Goal: Information Seeking & Learning: Compare options

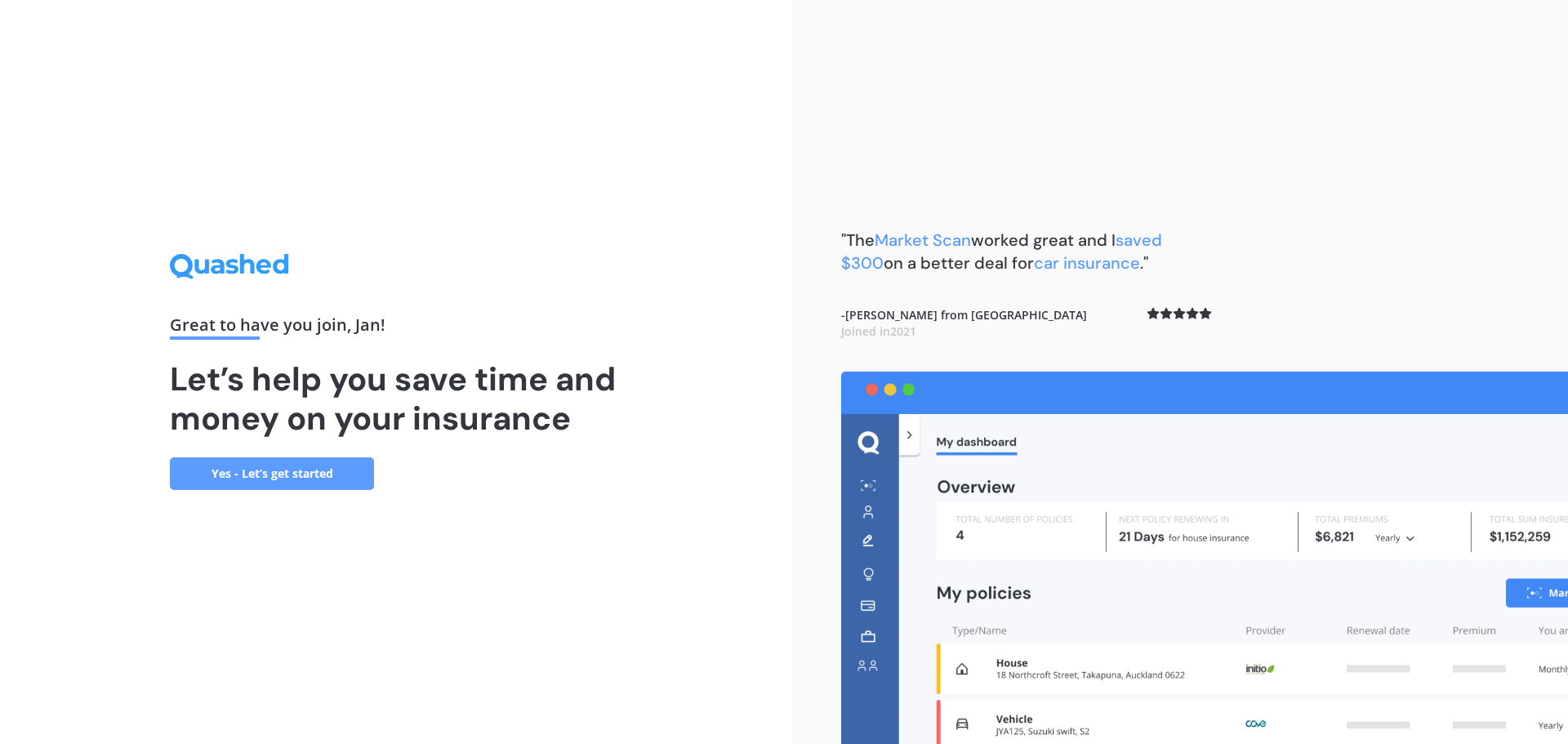
click at [270, 484] on link "Yes - Let’s get started" at bounding box center [271, 474] width 204 height 33
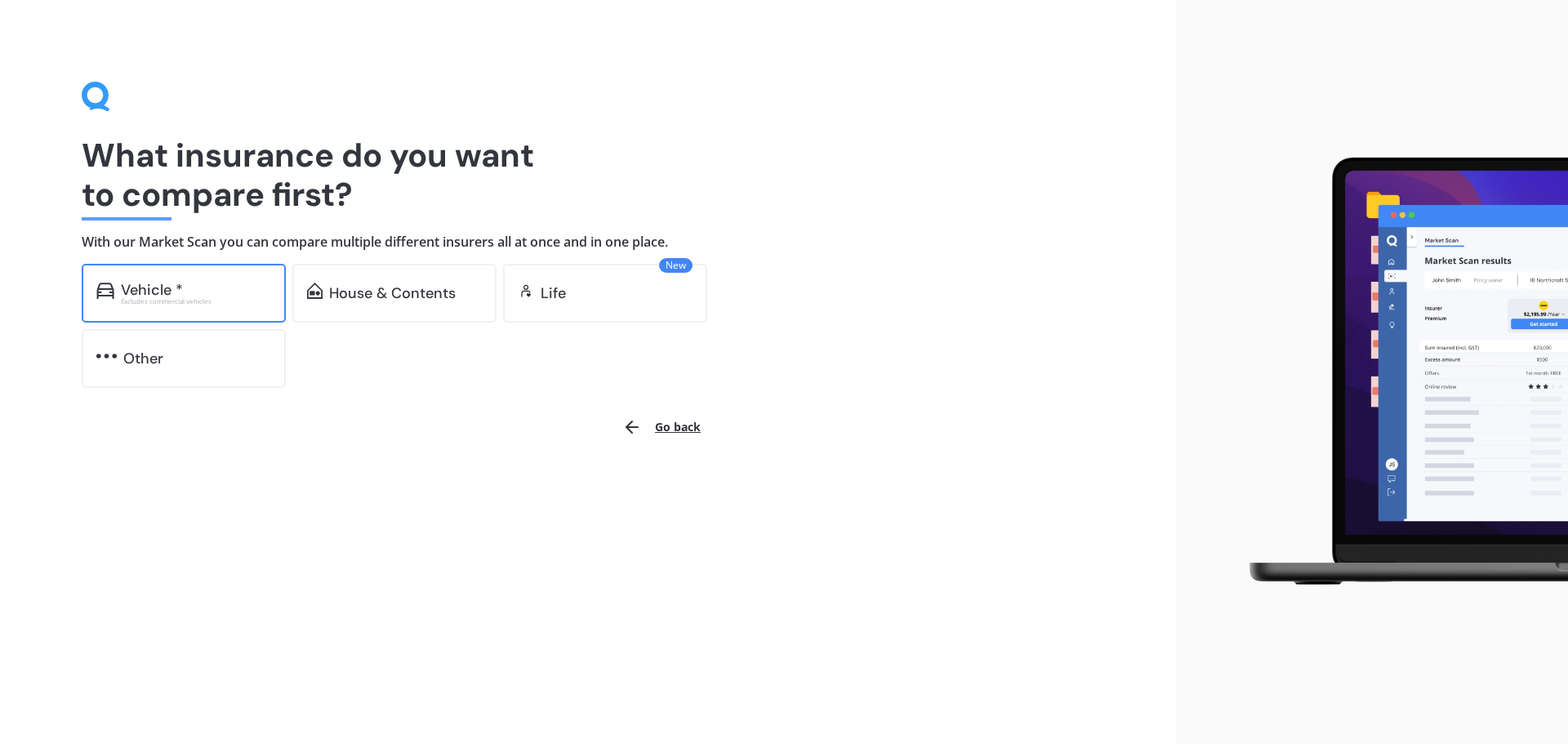
click at [227, 296] on div "Vehicle *" at bounding box center [195, 290] width 150 height 16
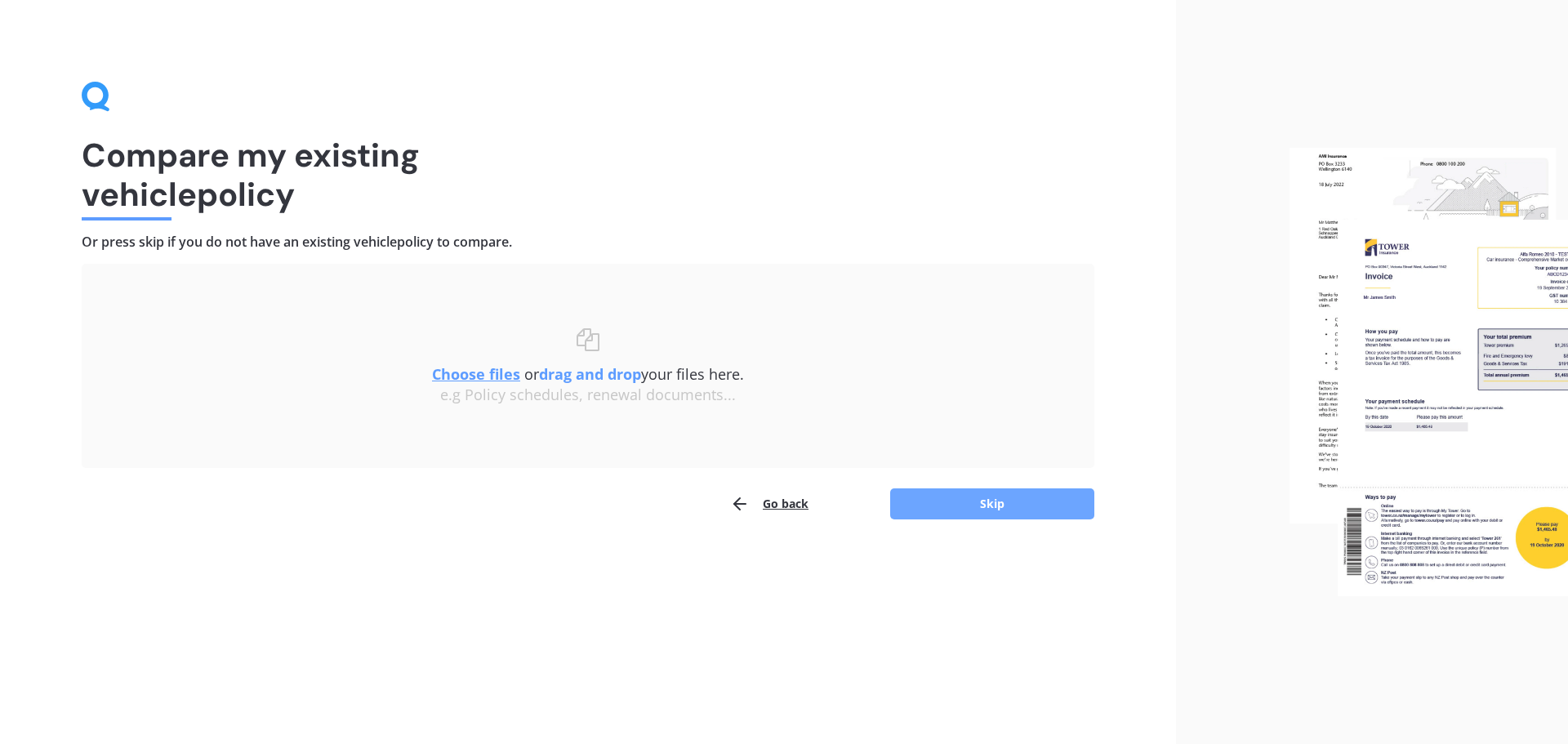
click at [1004, 511] on button "Skip" at bounding box center [992, 504] width 204 height 31
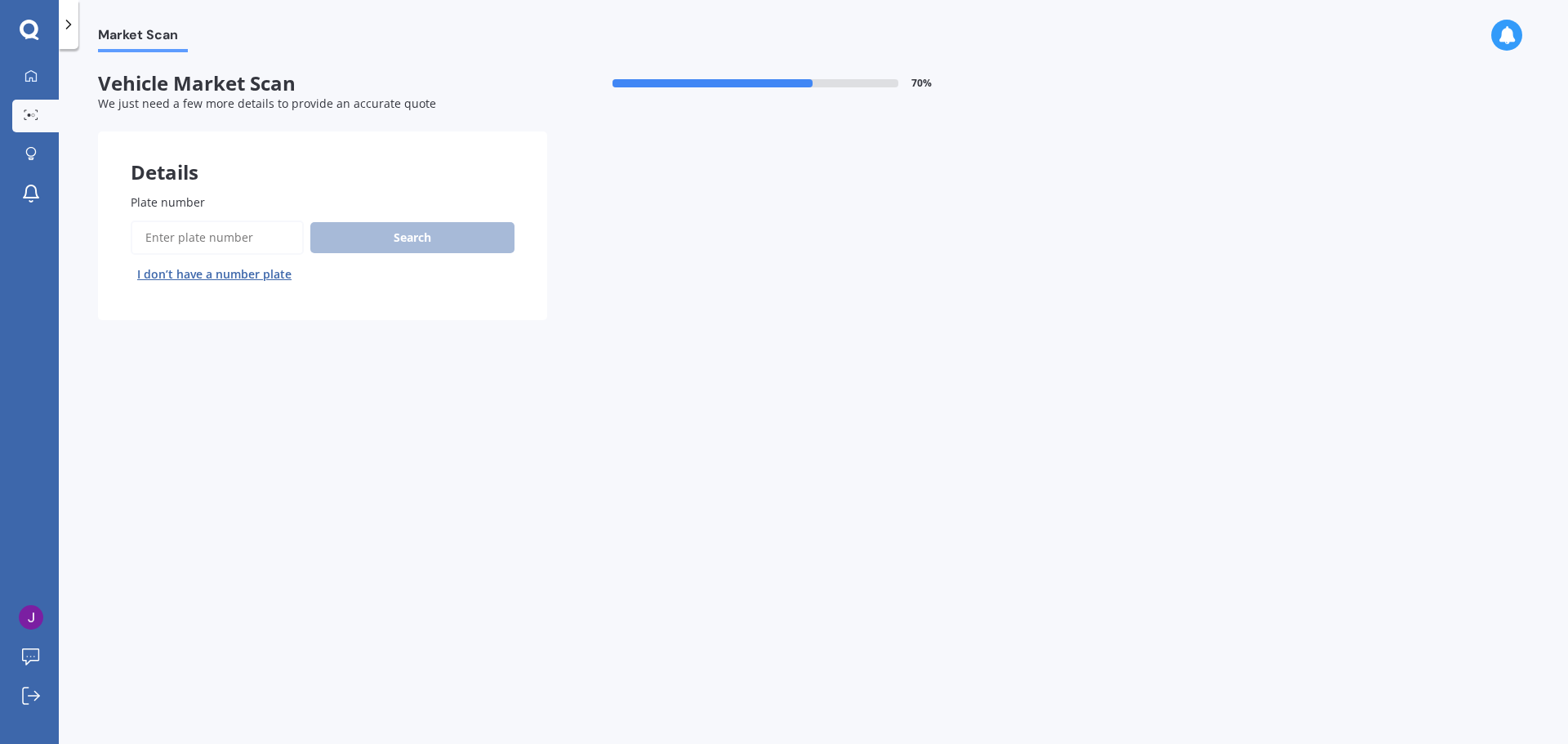
click at [262, 234] on input "Plate number" at bounding box center [216, 238] width 173 height 34
type input "JCM396"
click at [384, 227] on button "Search" at bounding box center [412, 238] width 204 height 31
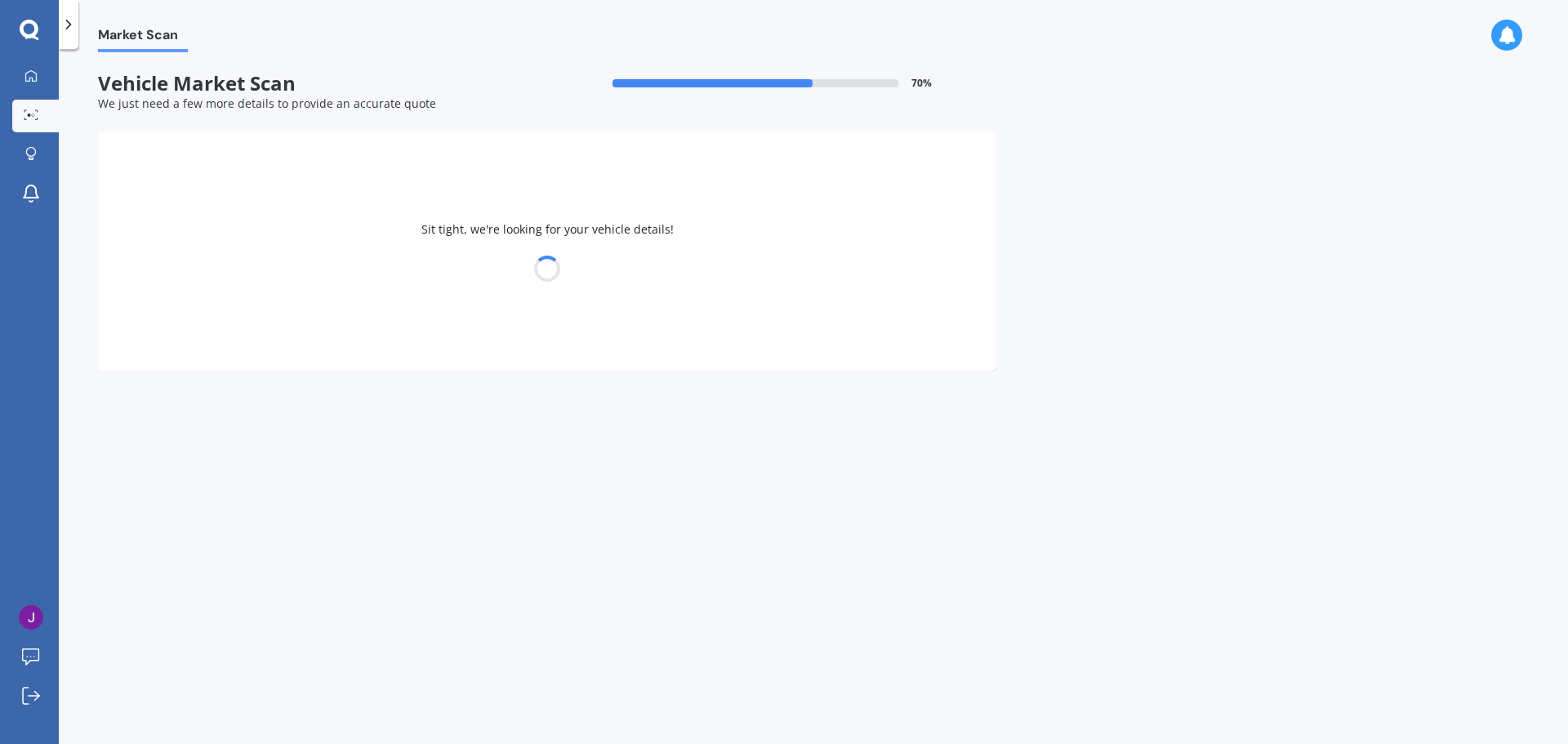
select select "ISUZU"
select select "D-MAX"
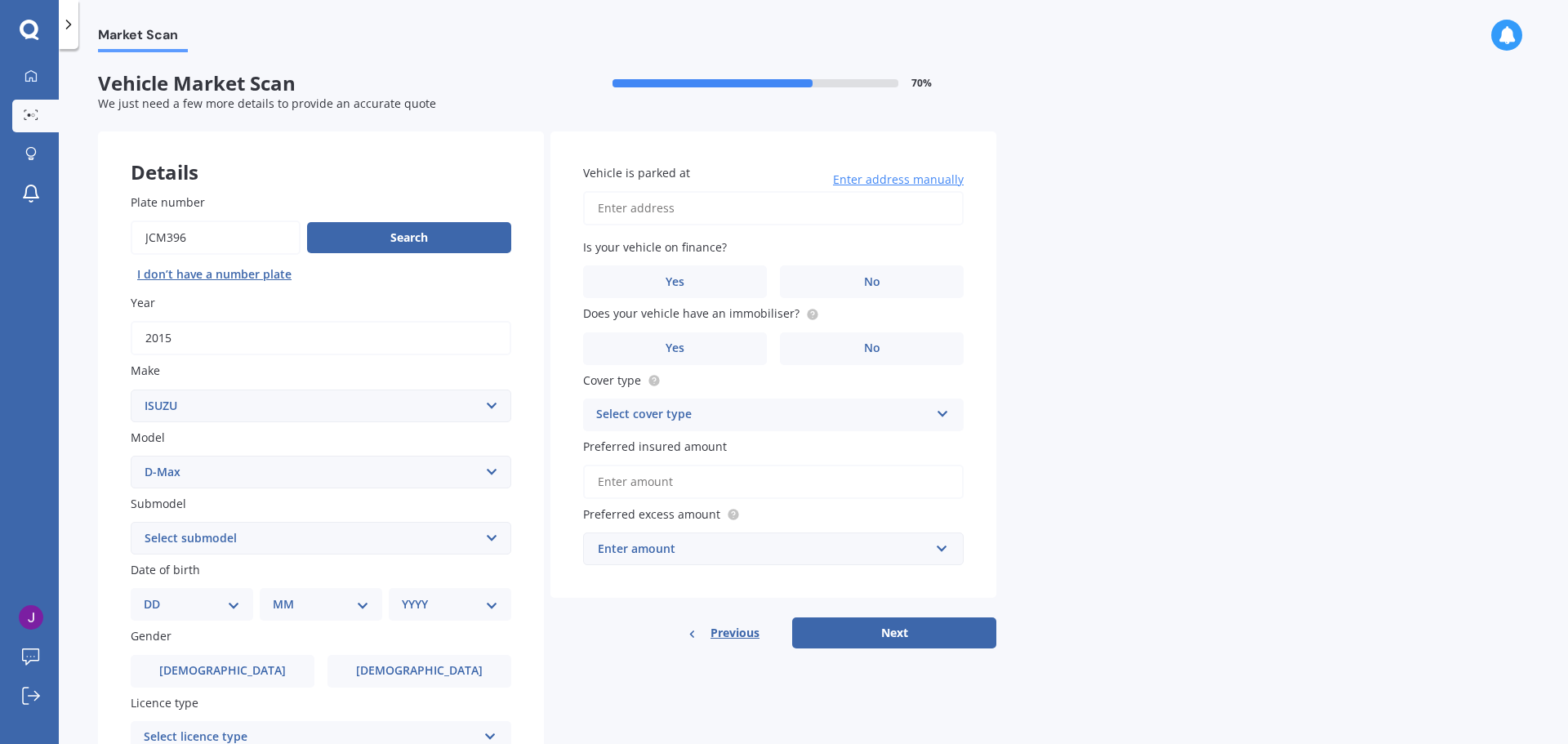
click at [638, 206] on input "Vehicle is parked at" at bounding box center [773, 208] width 380 height 34
type input "[STREET_ADDRESS]"
click at [875, 277] on span "No" at bounding box center [872, 282] width 16 height 14
click at [0, 0] on input "No" at bounding box center [0, 0] width 0 height 0
click at [884, 340] on label "No" at bounding box center [872, 349] width 184 height 33
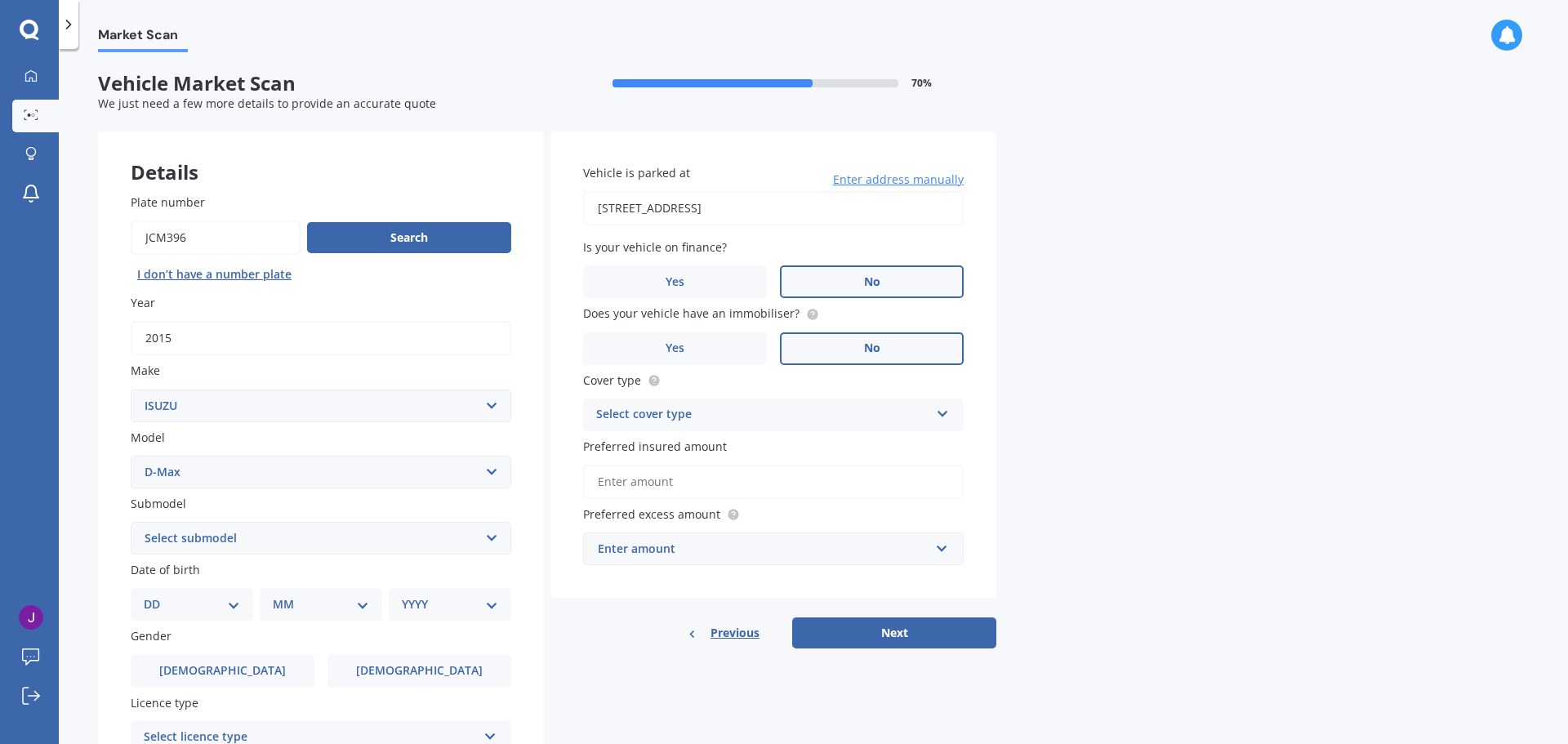
click at [0, 0] on input "No" at bounding box center [0, 0] width 0 height 0
click at [939, 411] on icon at bounding box center [943, 411] width 14 height 11
click at [929, 442] on div "Comprehensive" at bounding box center [773, 447] width 379 height 29
click at [902, 477] on input "Preferred insured amount" at bounding box center [773, 482] width 380 height 34
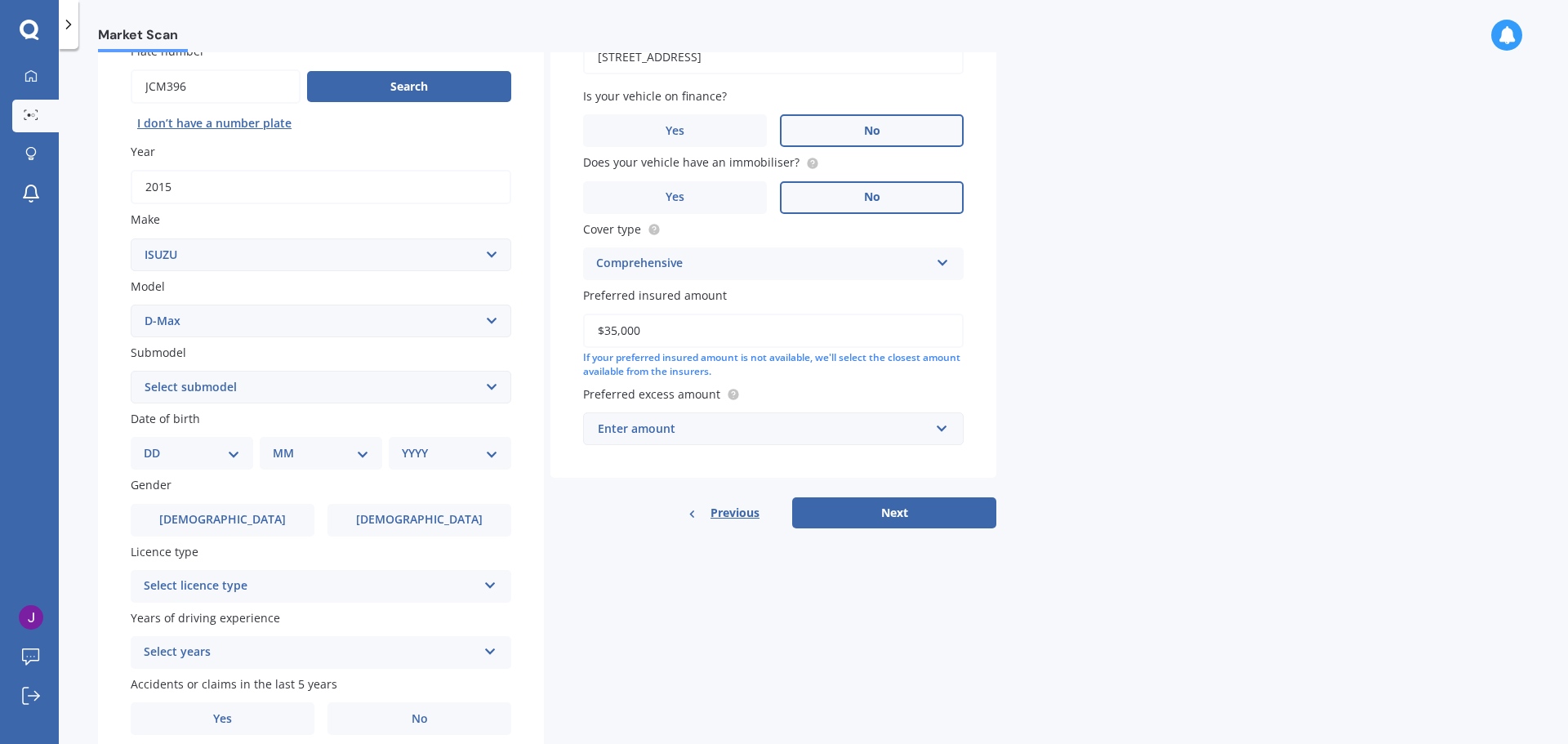
scroll to position [163, 0]
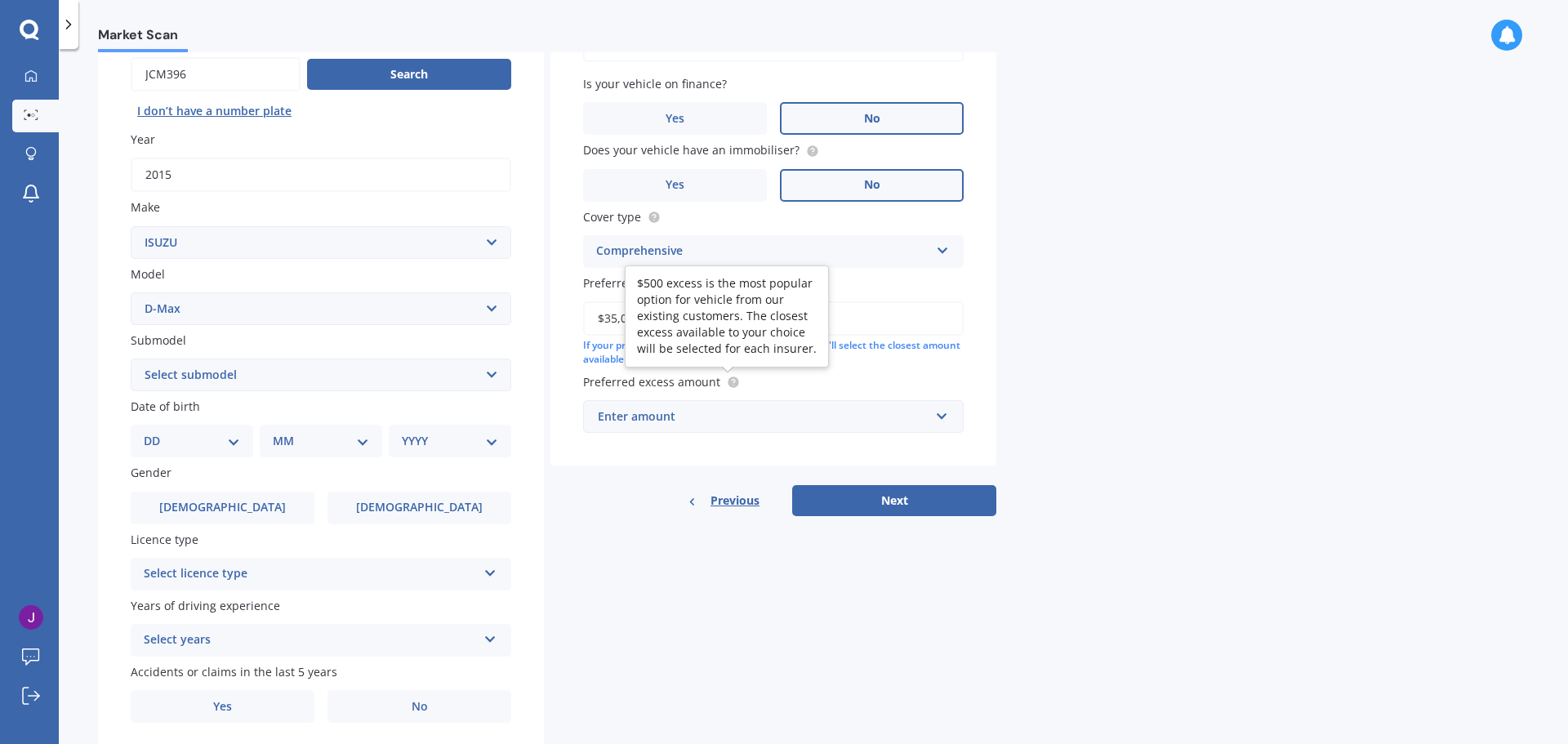
type input "$35,000"
click at [734, 380] on circle at bounding box center [733, 381] width 11 height 11
click at [728, 416] on div "Enter amount" at bounding box center [763, 416] width 332 height 18
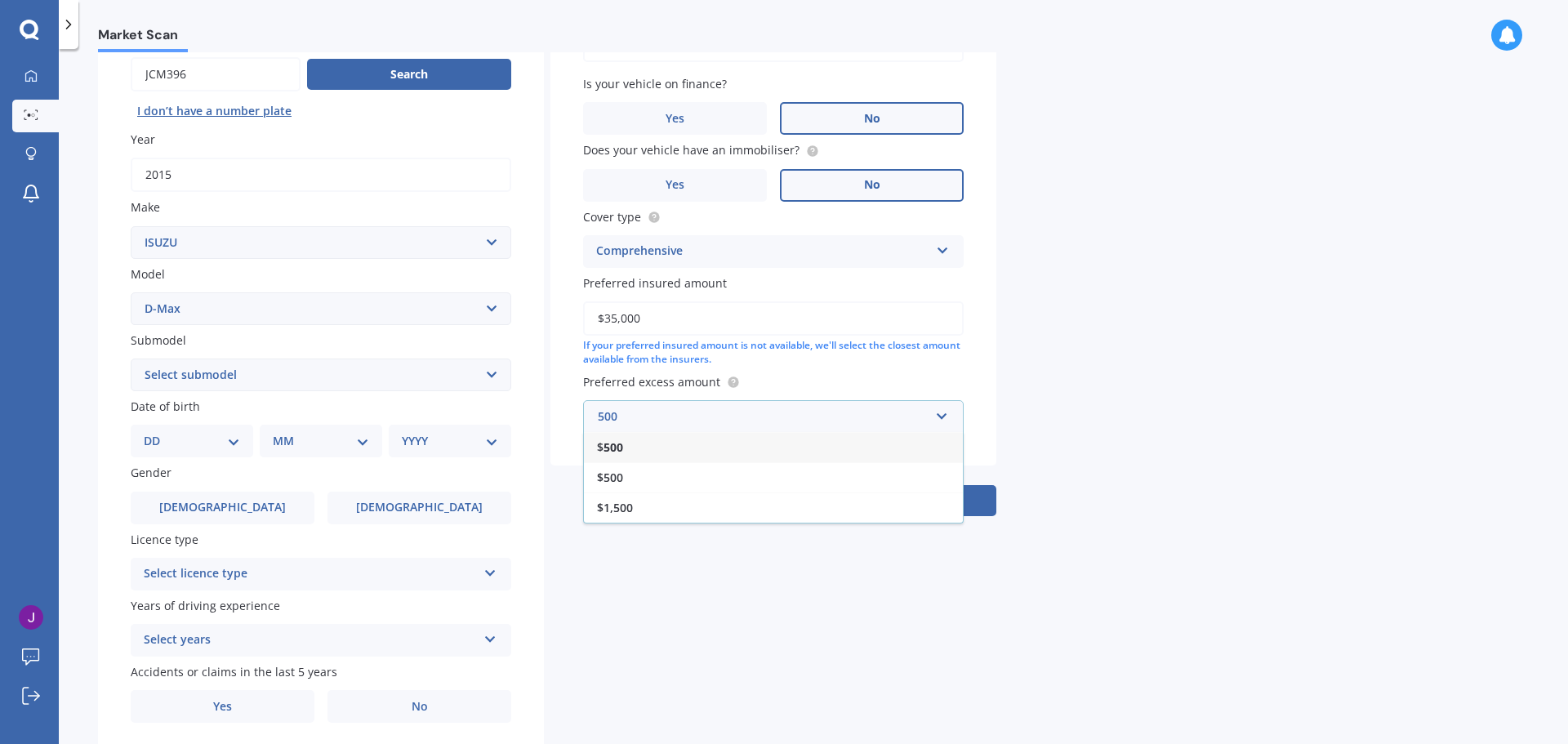
type input "500"
click at [719, 447] on div "$ 500" at bounding box center [773, 447] width 379 height 30
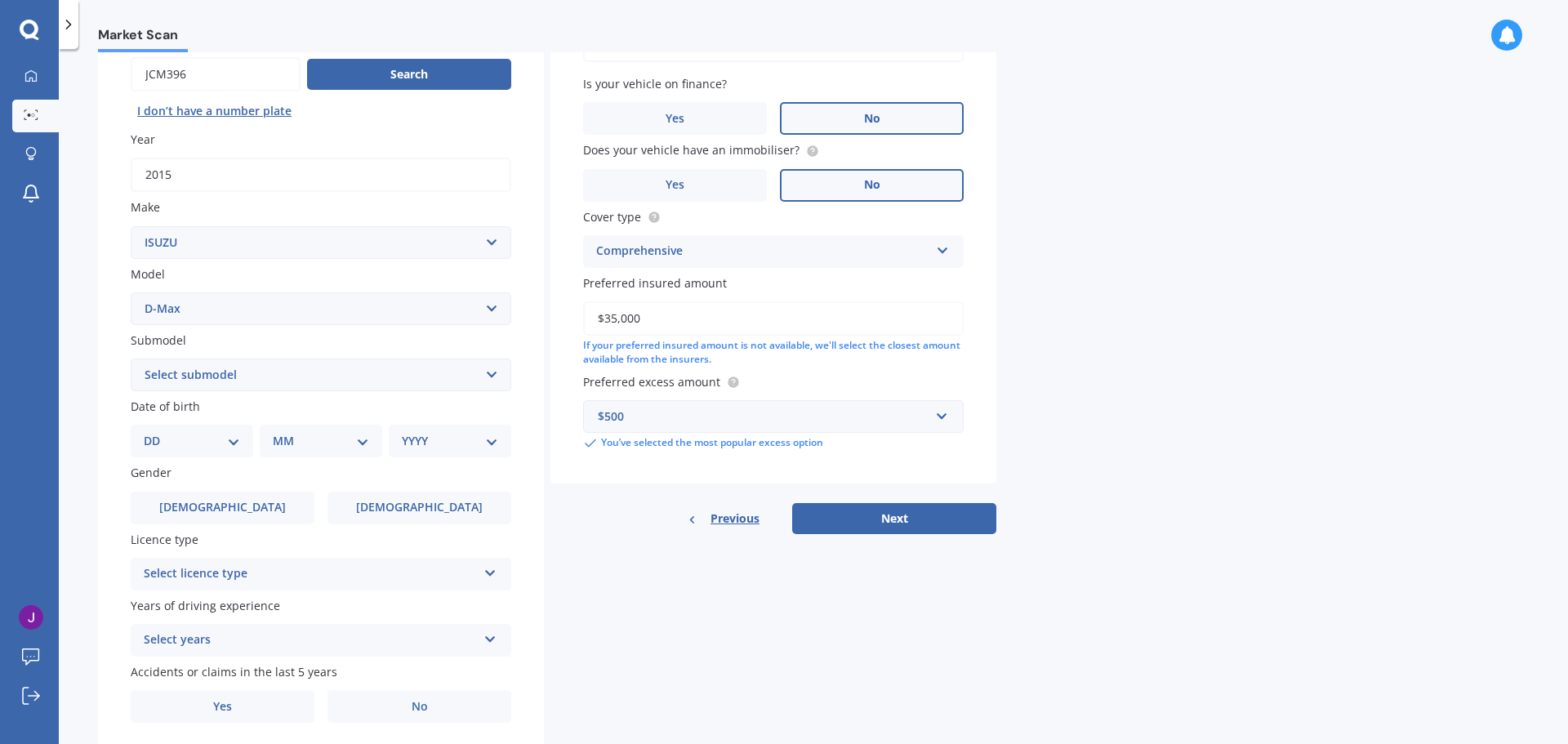
click at [489, 574] on icon at bounding box center [490, 570] width 14 height 11
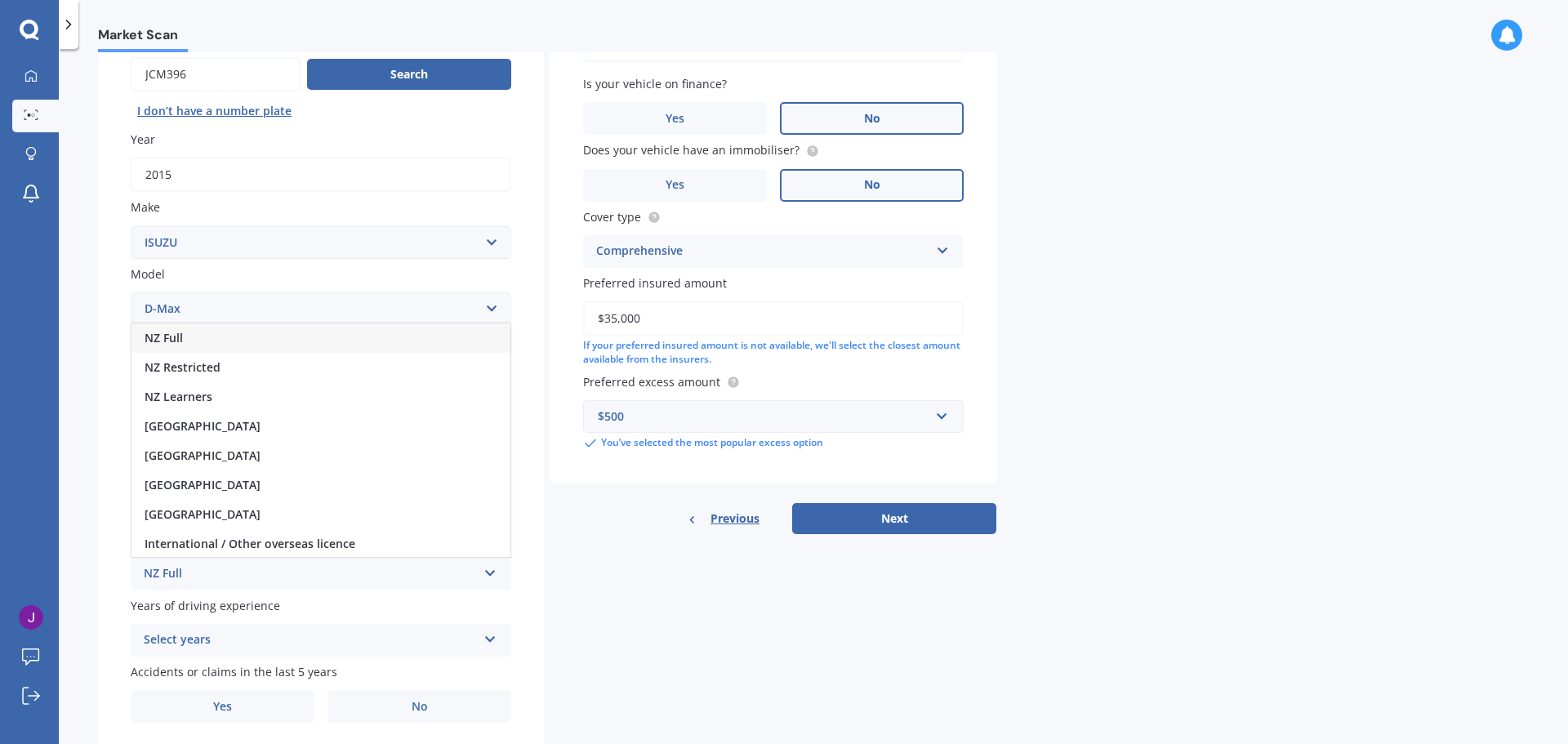
click at [205, 333] on div "NZ Full" at bounding box center [320, 338] width 379 height 29
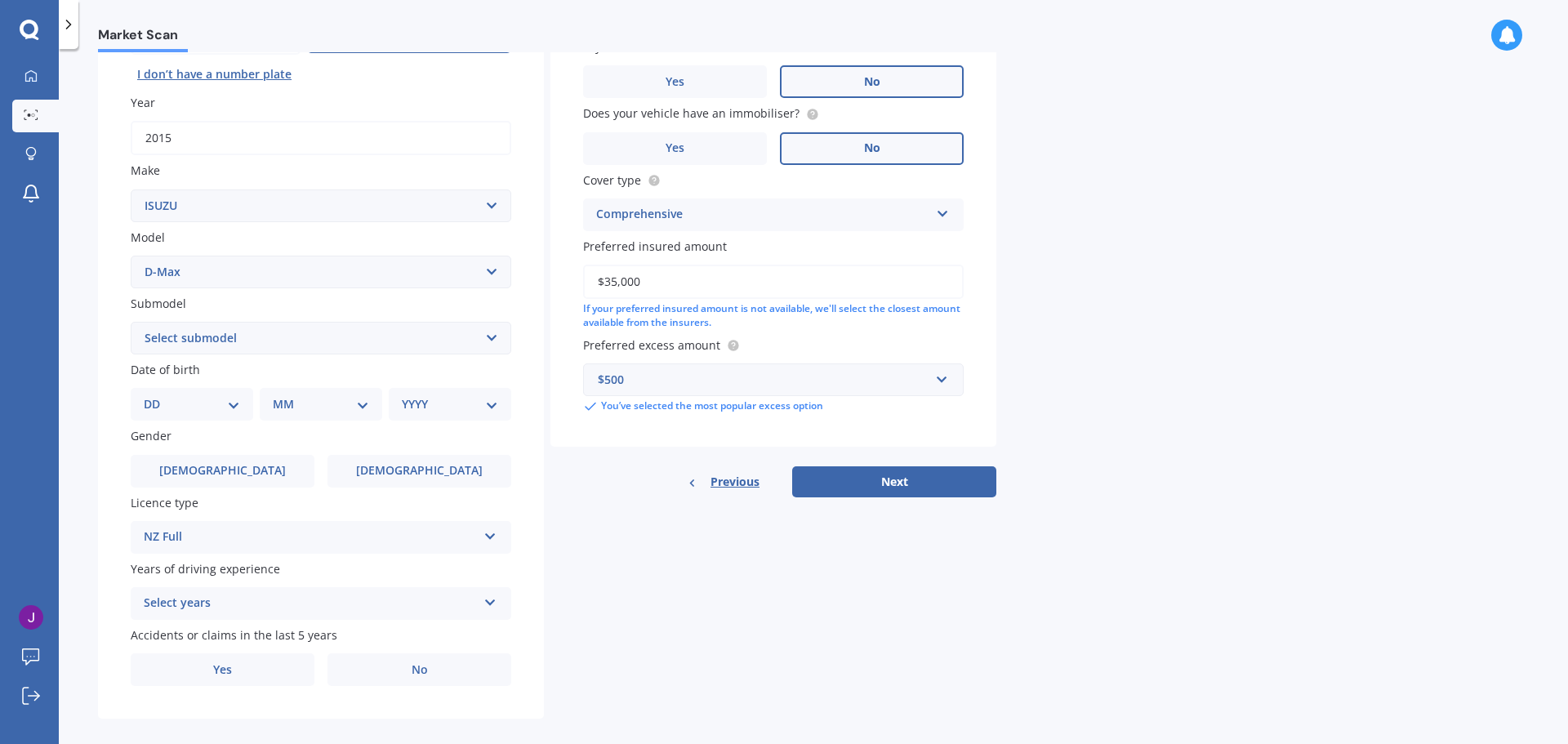
scroll to position [217, 0]
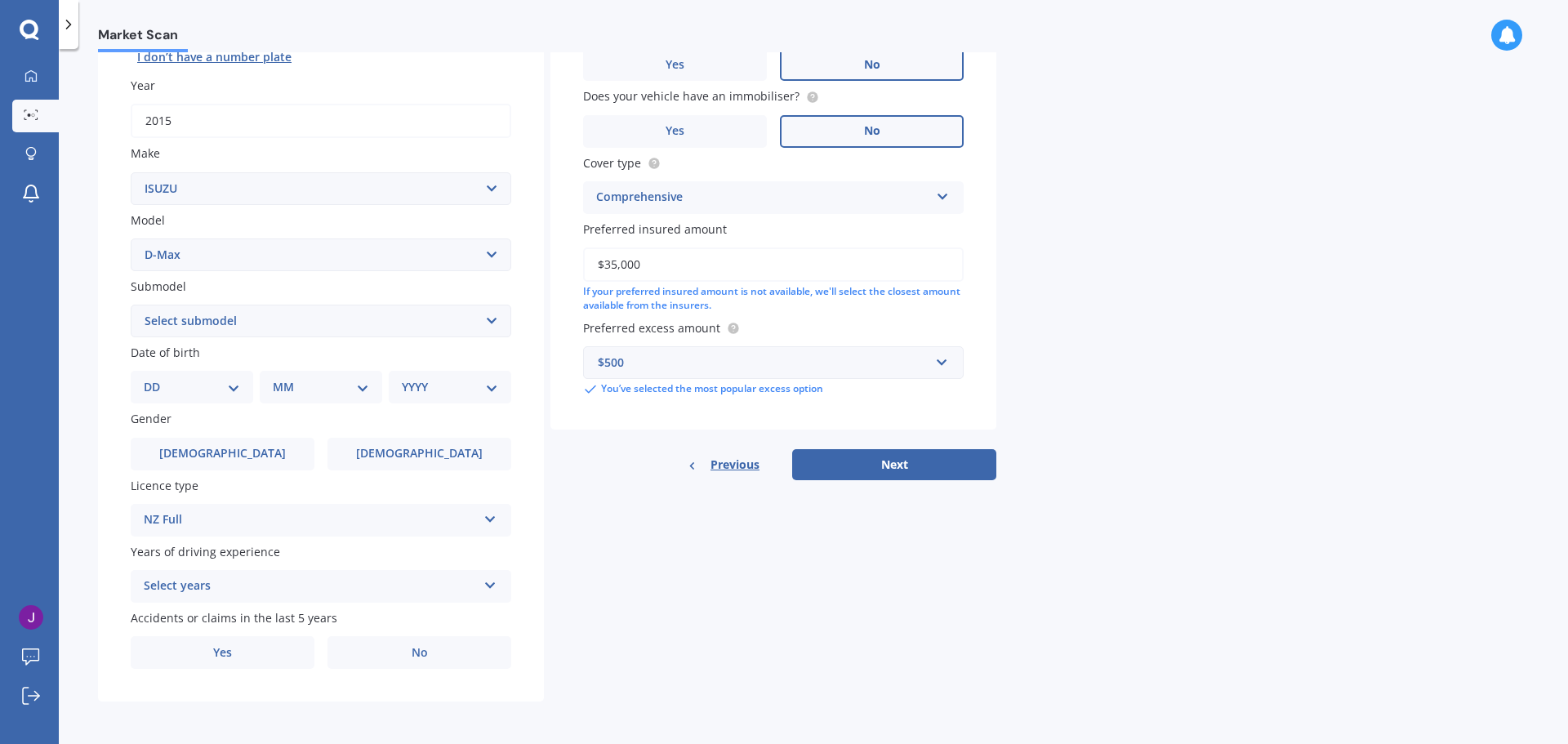
click at [490, 587] on icon at bounding box center [490, 583] width 14 height 11
click at [396, 437] on div "5 or more years" at bounding box center [320, 437] width 379 height 29
click at [275, 451] on label "[DEMOGRAPHIC_DATA]" at bounding box center [222, 454] width 184 height 33
click at [0, 0] on input "[DEMOGRAPHIC_DATA]" at bounding box center [0, 0] width 0 height 0
click at [233, 375] on div "DD 01 02 03 04 05 06 07 08 09 10 11 12 13 14 15 16 17 18 19 20 21 22 23 24 25 2…" at bounding box center [191, 387] width 122 height 33
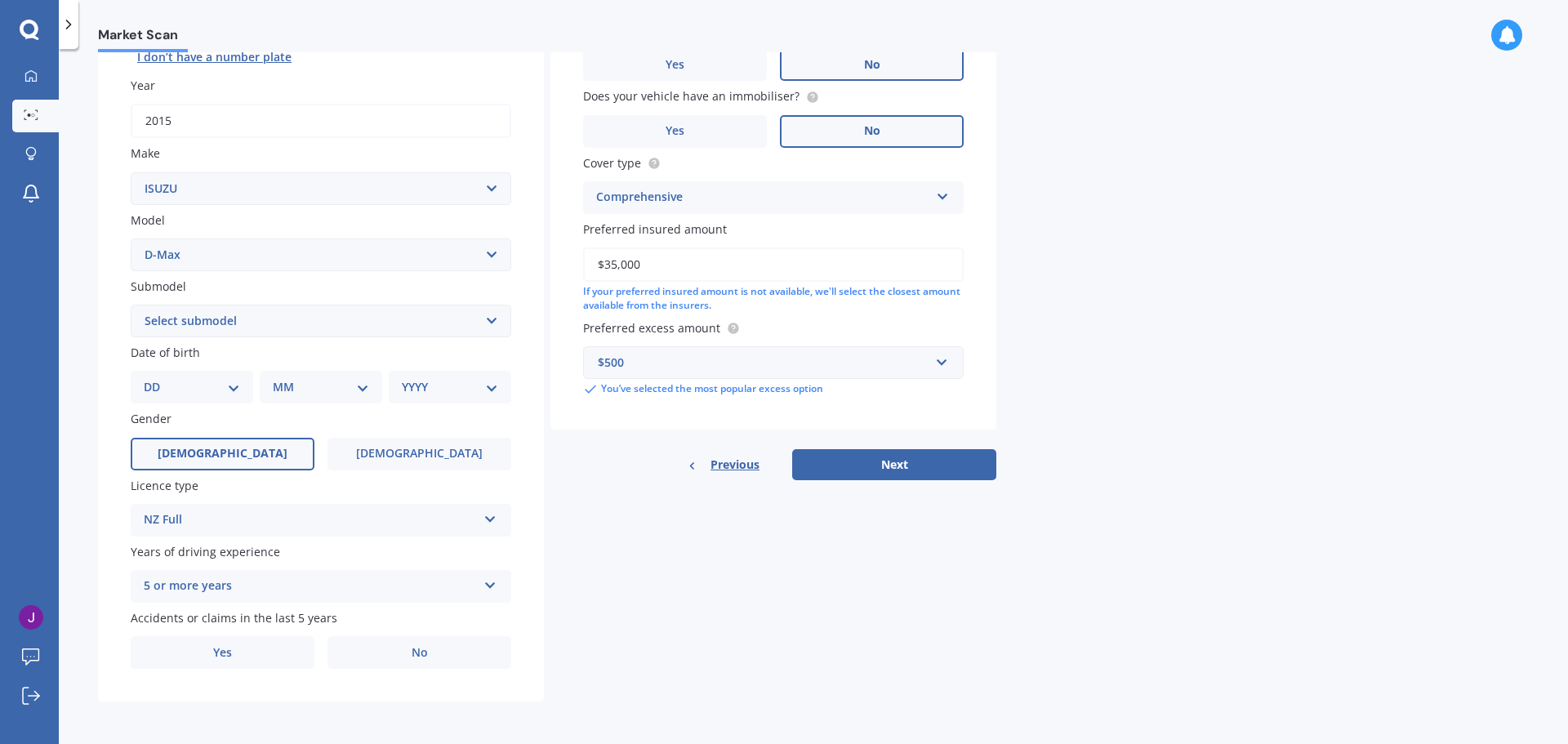
click at [234, 386] on select "DD 01 02 03 04 05 06 07 08 09 10 11 12 13 14 15 16 17 18 19 20 21 22 23 24 25 2…" at bounding box center [192, 387] width 97 height 18
select select "17"
click at [157, 378] on select "DD 01 02 03 04 05 06 07 08 09 10 11 12 13 14 15 16 17 18 19 20 21 22 23 24 25 2…" at bounding box center [192, 387] width 97 height 18
click at [327, 389] on select "MM 01 02 03 04 05 06 07 08 09 10 11 12" at bounding box center [325, 387] width 90 height 18
select select "01"
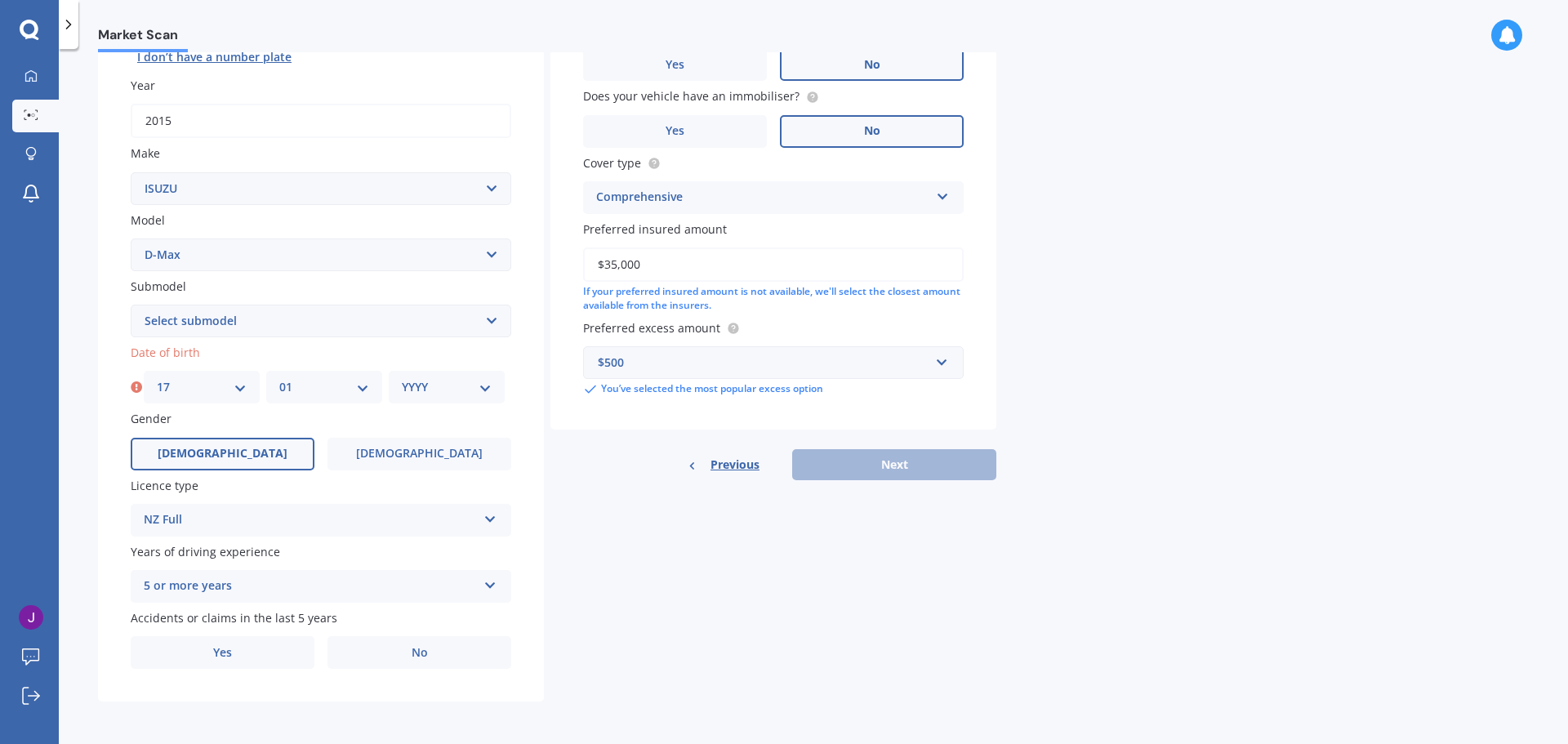
click at [280, 378] on select "MM 01 02 03 04 05 06 07 08 09 10 11 12" at bounding box center [325, 387] width 90 height 18
click at [425, 386] on select "YYYY 2025 2024 2023 2022 2021 2020 2019 2018 2017 2016 2015 2014 2013 2012 2011…" at bounding box center [447, 387] width 90 height 18
select select "2001"
click at [402, 378] on select "YYYY 2025 2024 2023 2022 2021 2020 2019 2018 2017 2016 2015 2014 2013 2012 2011…" at bounding box center [447, 387] width 90 height 18
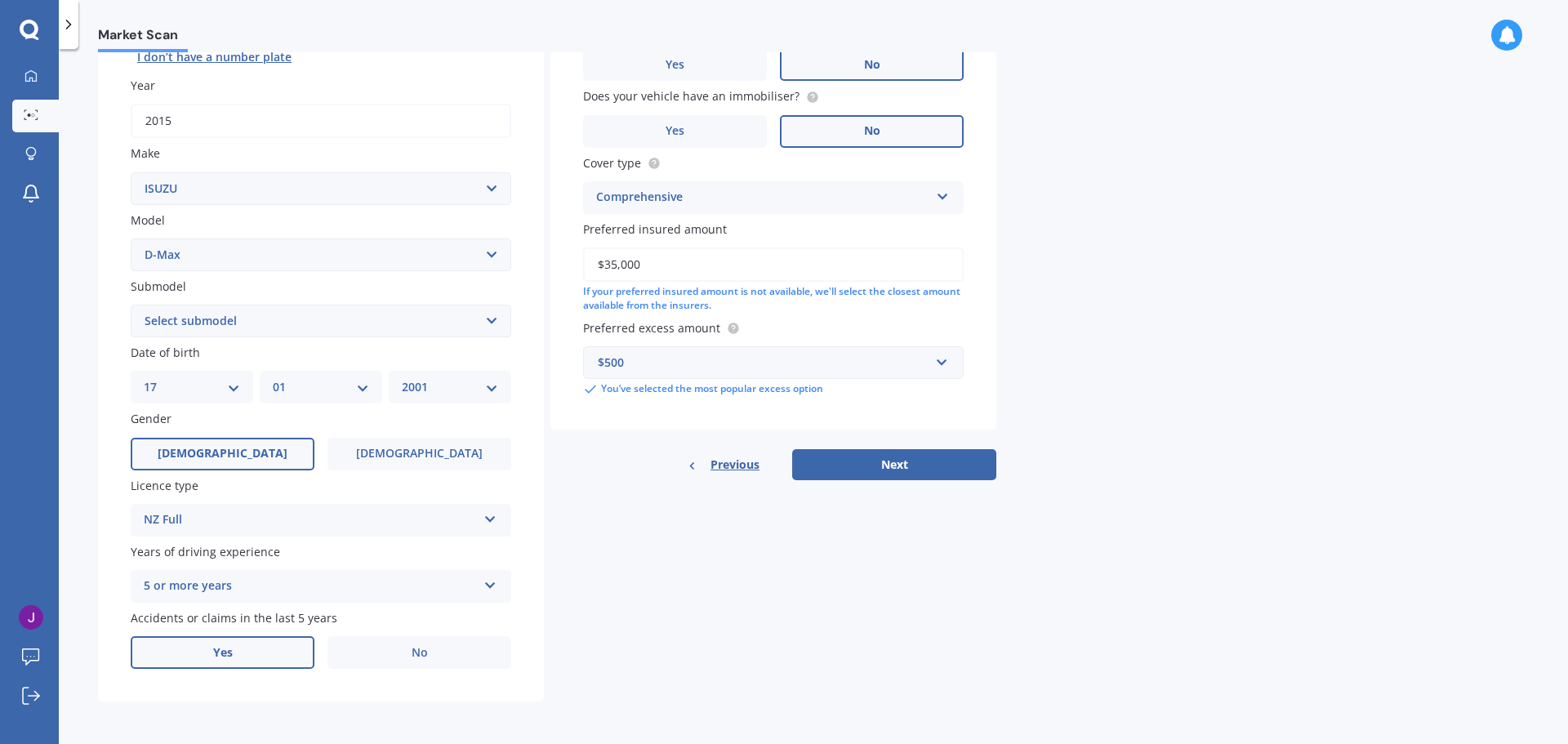
click at [225, 648] on span "Yes" at bounding box center [223, 652] width 20 height 14
click at [0, 0] on input "Yes" at bounding box center [0, 0] width 0 height 0
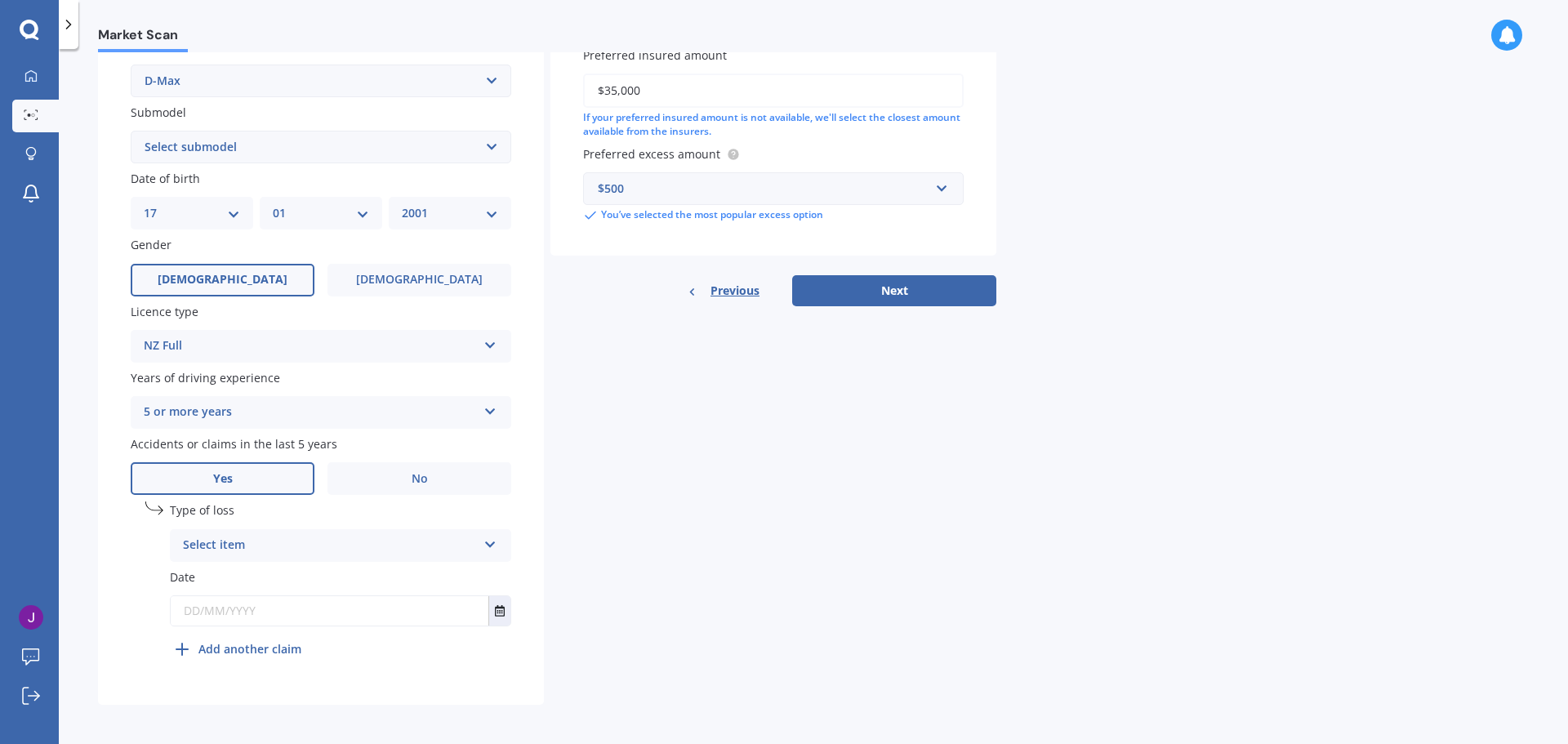
scroll to position [394, 0]
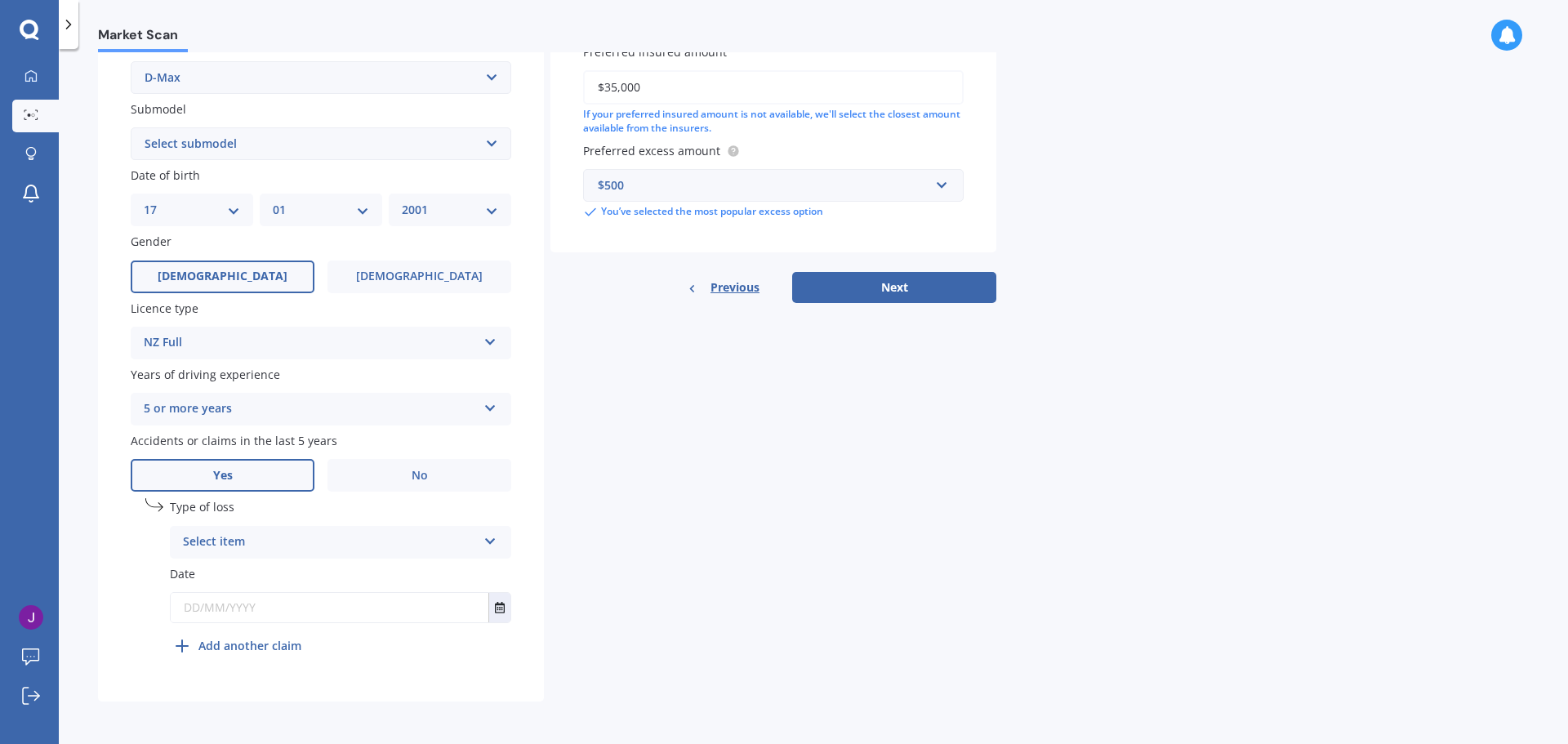
click at [498, 539] on div "Select item At fault accident Not at fault accident" at bounding box center [340, 542] width 342 height 33
click at [405, 578] on div "At fault accident" at bounding box center [340, 574] width 340 height 29
click at [390, 610] on input "text" at bounding box center [330, 607] width 318 height 29
click at [262, 601] on input "text" at bounding box center [330, 607] width 318 height 29
click at [233, 603] on input "text" at bounding box center [330, 607] width 318 height 29
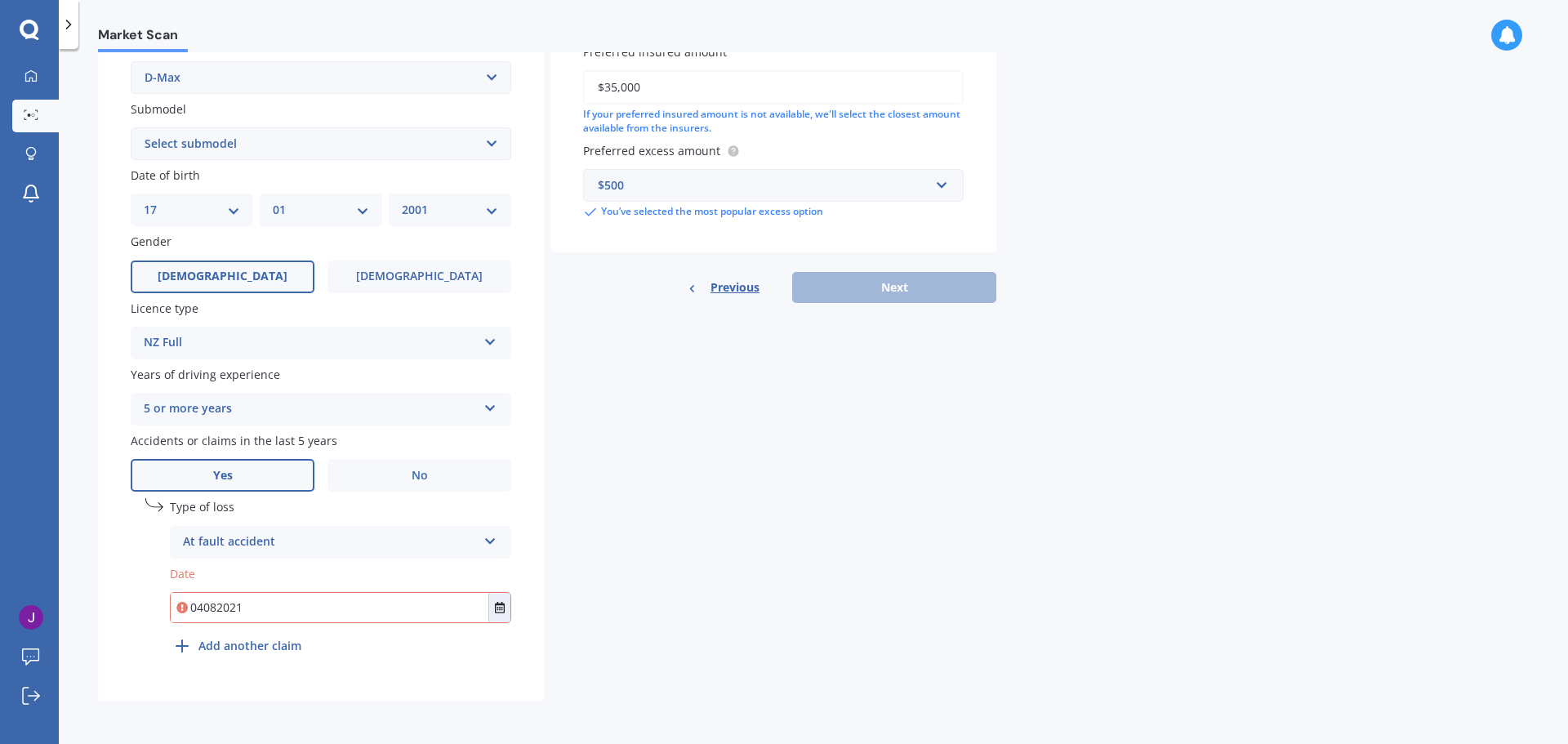
type input "[DATE]"
click at [202, 641] on b "Add another claim" at bounding box center [250, 645] width 103 height 17
click at [485, 689] on icon at bounding box center [489, 683] width 14 height 11
click at [389, 624] on div "At fault accident" at bounding box center [340, 626] width 339 height 29
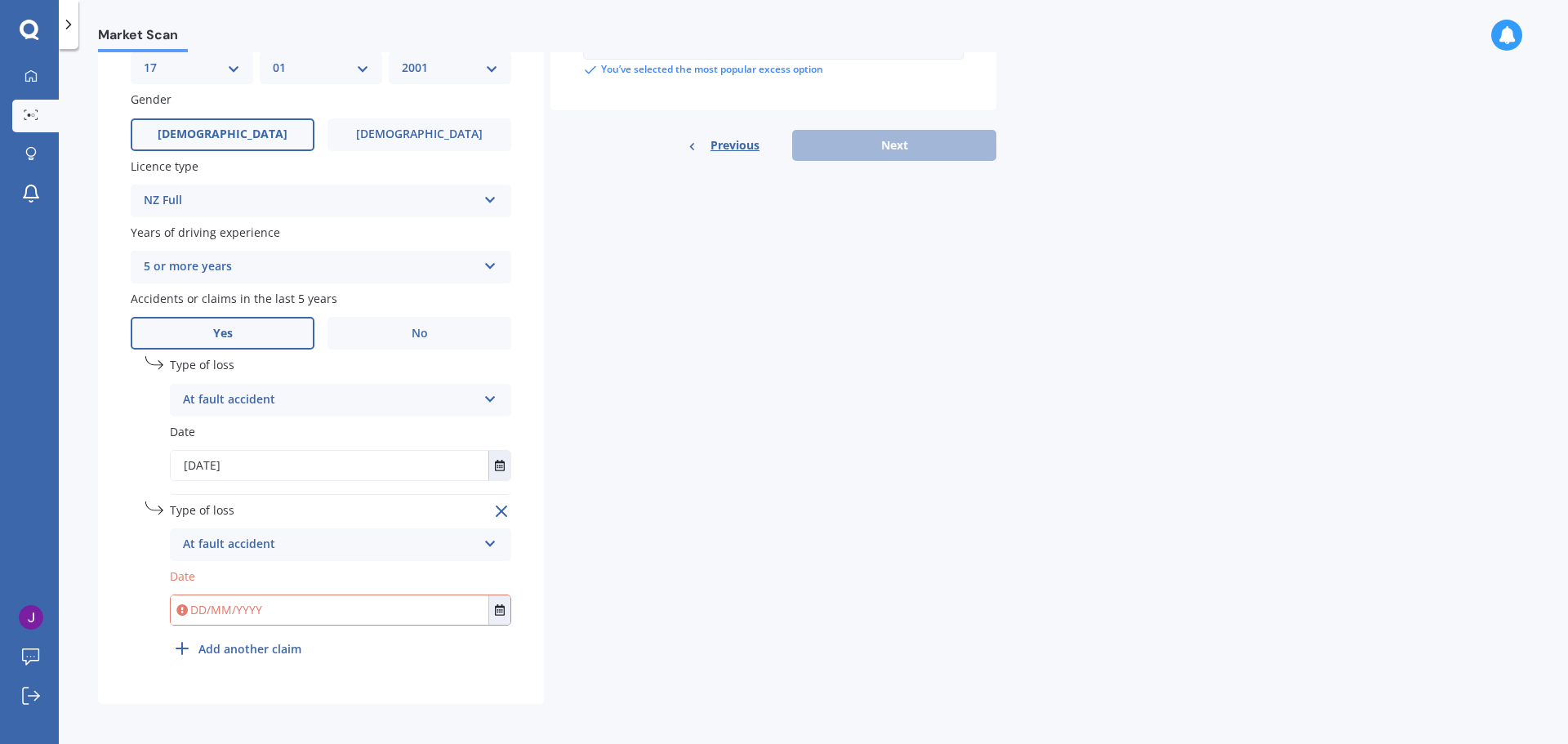
scroll to position [539, 0]
click at [207, 601] on input "text" at bounding box center [330, 607] width 318 height 29
type input "[DATE]"
click at [193, 644] on div "Add another claim" at bounding box center [235, 646] width 131 height 20
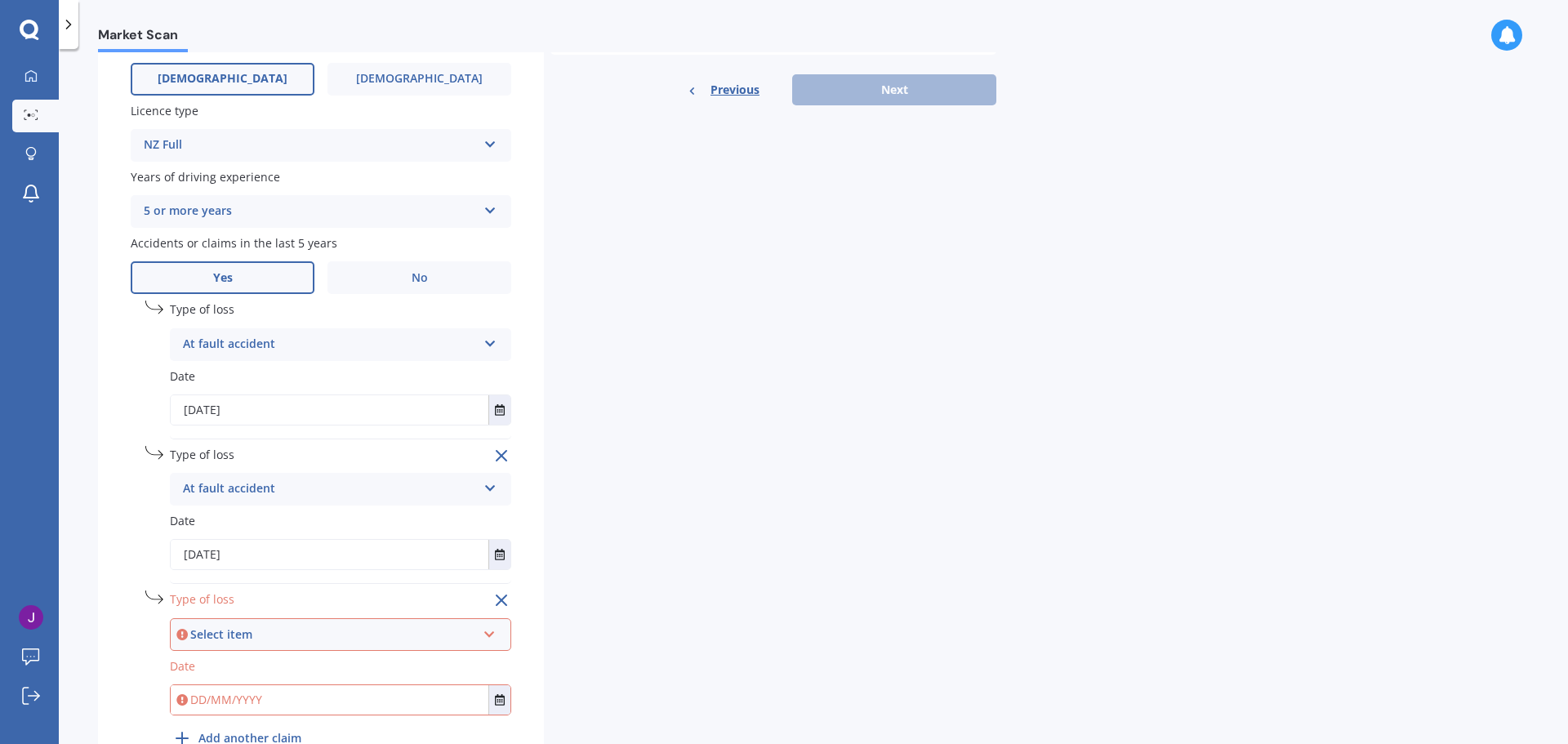
scroll to position [620, 0]
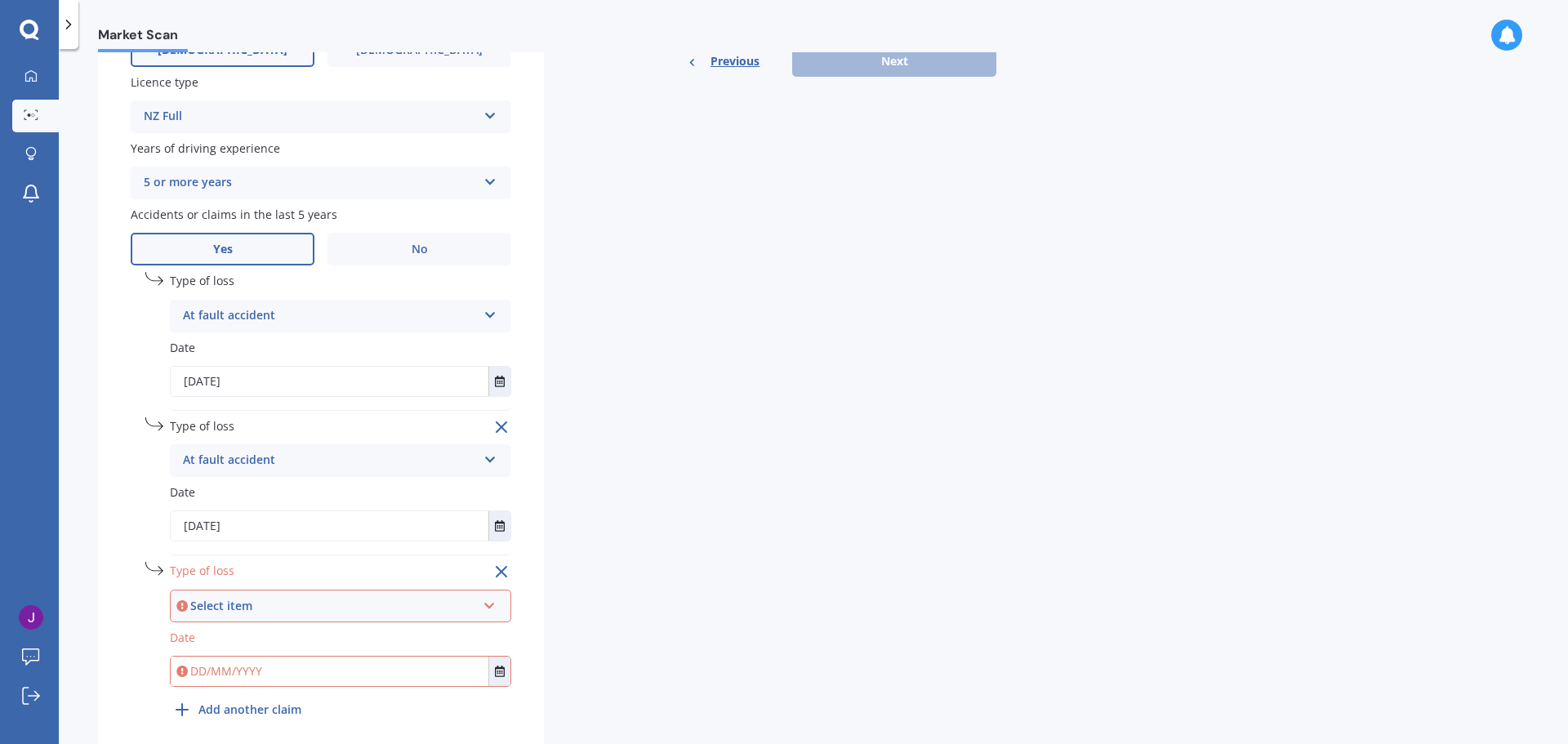
click at [270, 601] on div "Select item" at bounding box center [333, 606] width 286 height 18
click at [276, 636] on div "At fault accident" at bounding box center [340, 637] width 339 height 29
click at [274, 685] on input "text" at bounding box center [330, 671] width 318 height 29
type input "0"
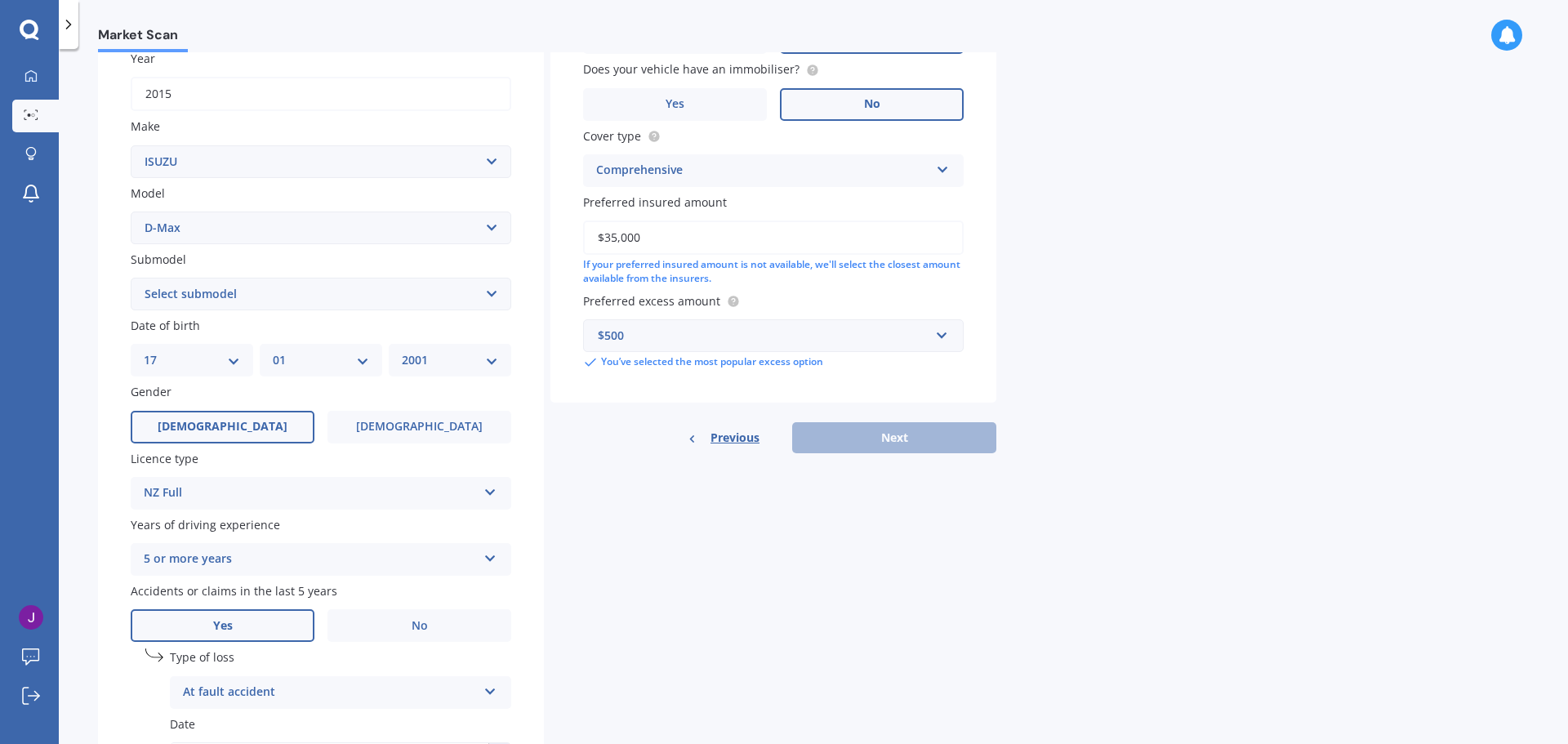
scroll to position [245, 0]
type input "[DATE]"
click at [880, 424] on div "Previous Next" at bounding box center [774, 437] width 446 height 31
click at [877, 430] on button "Next" at bounding box center [894, 437] width 204 height 31
click at [349, 293] on select "Select submodel (All Other) LS LS-M DOUBLE CAB 4WD LX 4WD" at bounding box center [320, 293] width 380 height 33
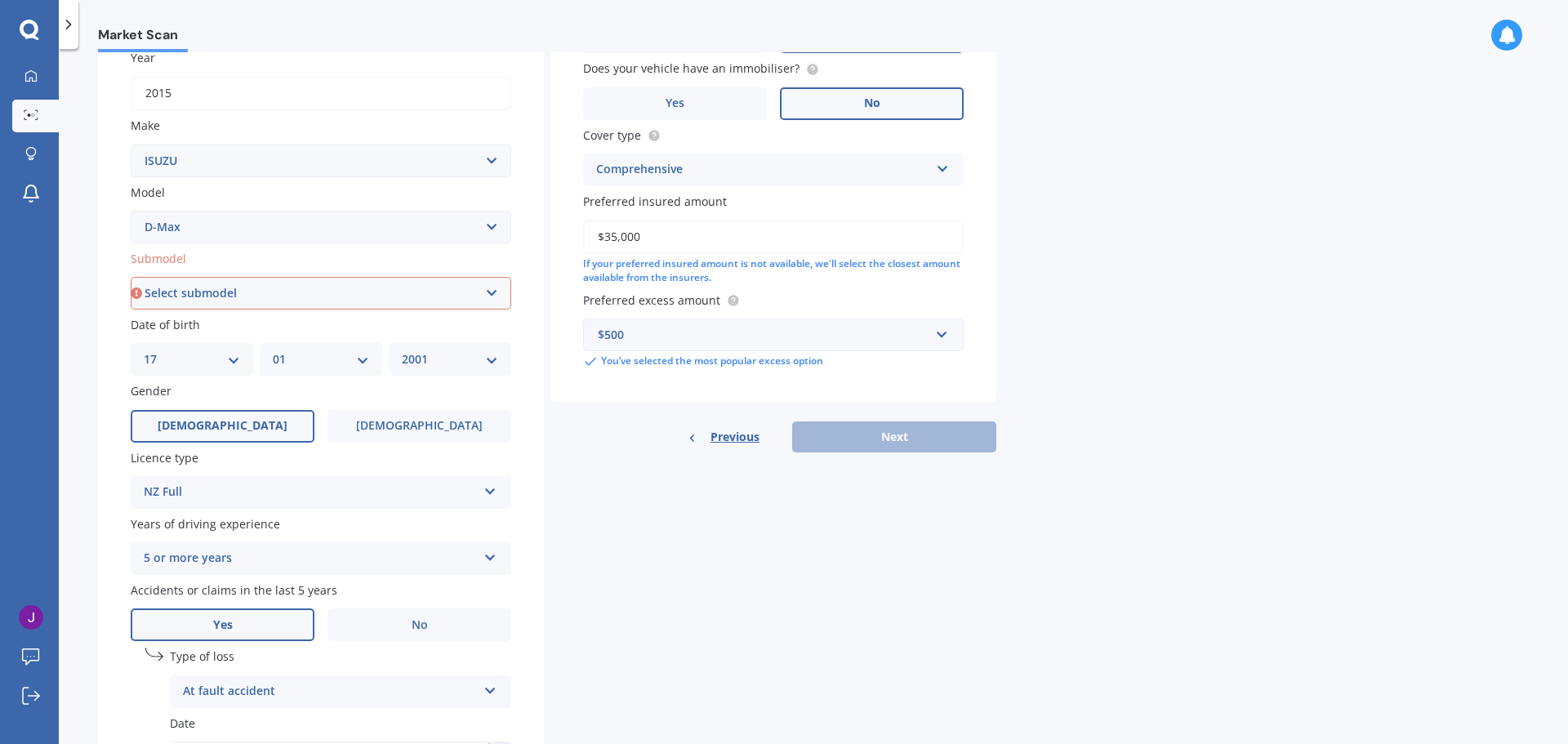
select select "LS-M DOUBLE CAB 4WD"
click at [130, 277] on select "Select submodel (All Other) LS LS-M DOUBLE CAB 4WD LX 4WD" at bounding box center [320, 293] width 380 height 33
click at [899, 433] on button "Next" at bounding box center [894, 437] width 204 height 31
select select "17"
select select "01"
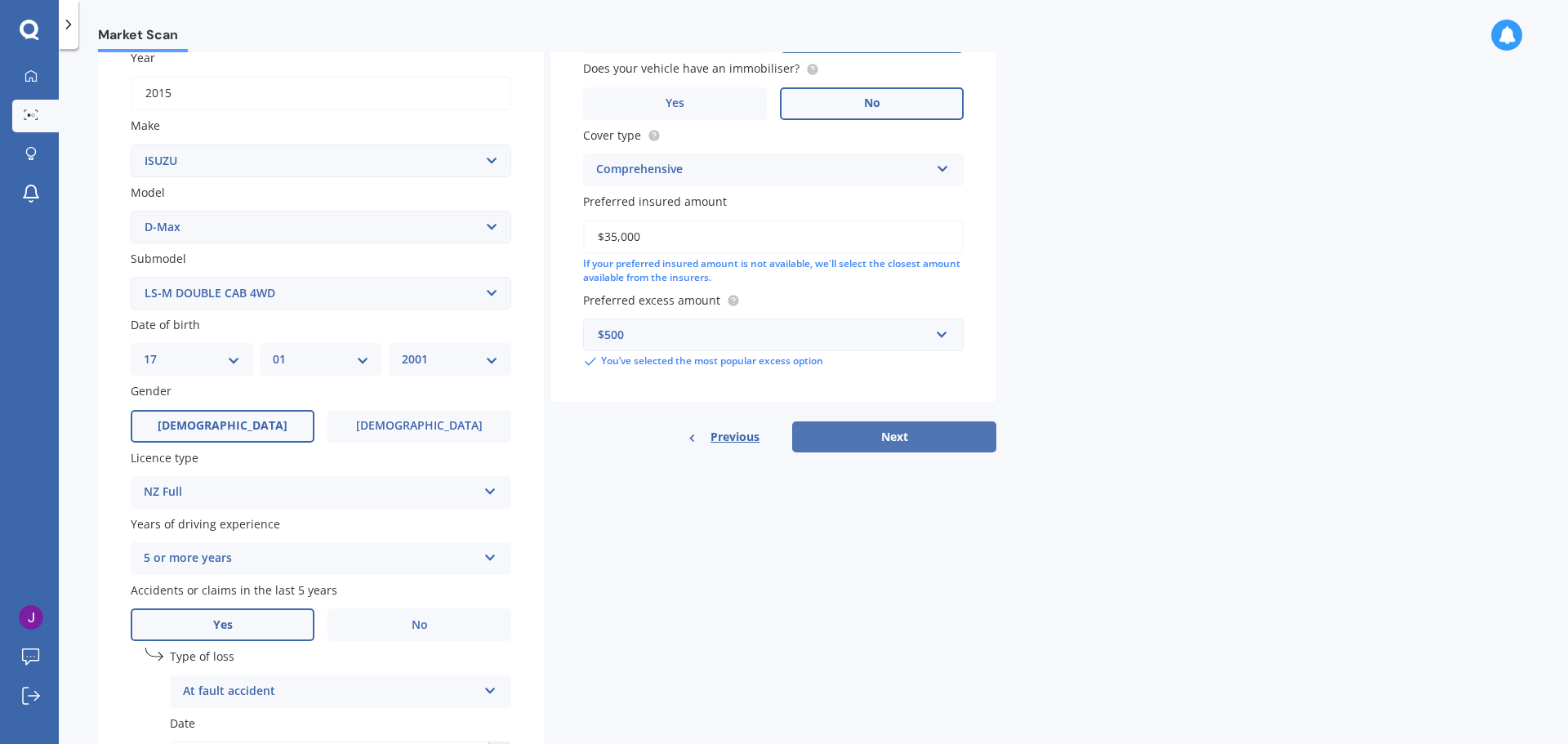
select select "2001"
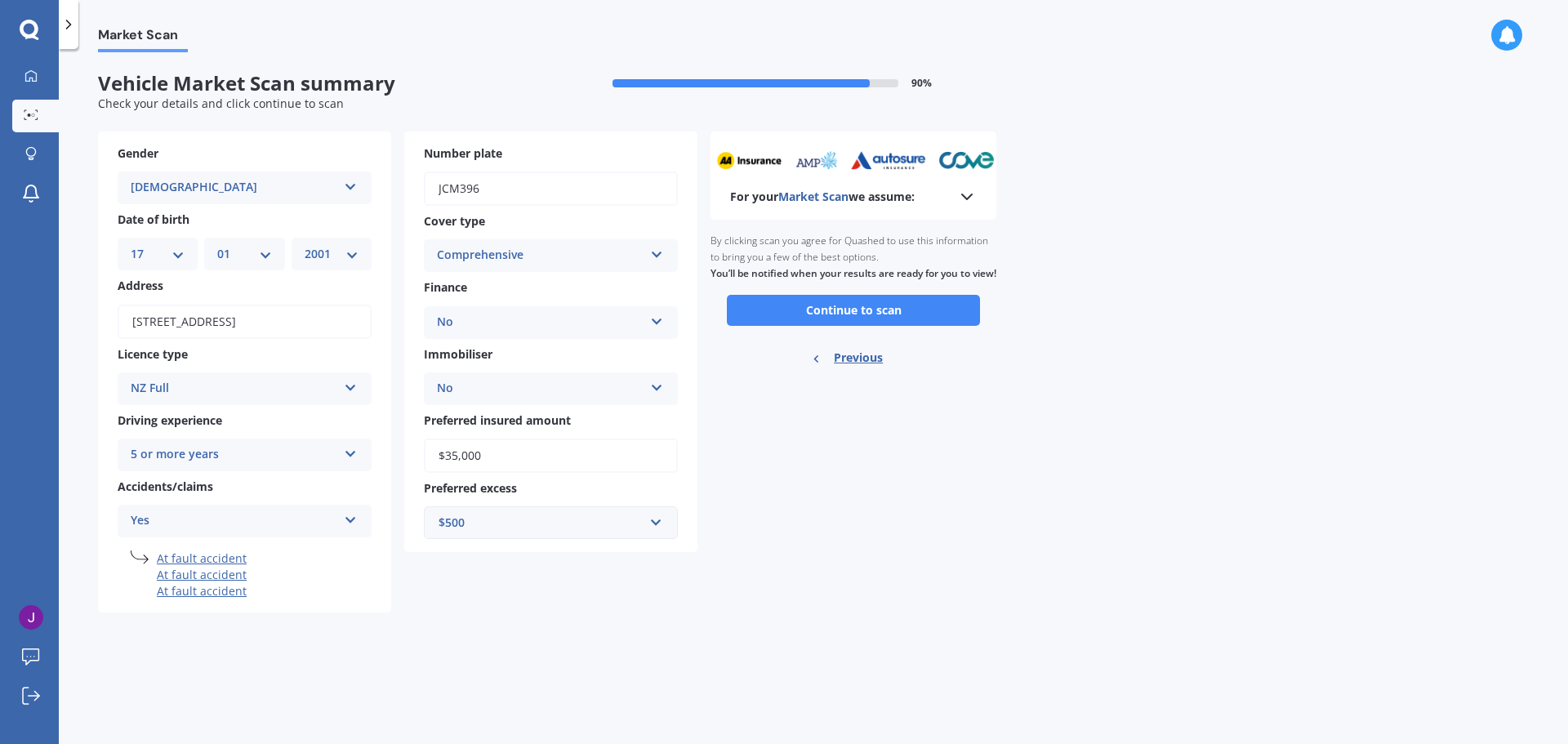
scroll to position [0, 0]
click at [843, 320] on button "Continue to scan" at bounding box center [853, 311] width 253 height 31
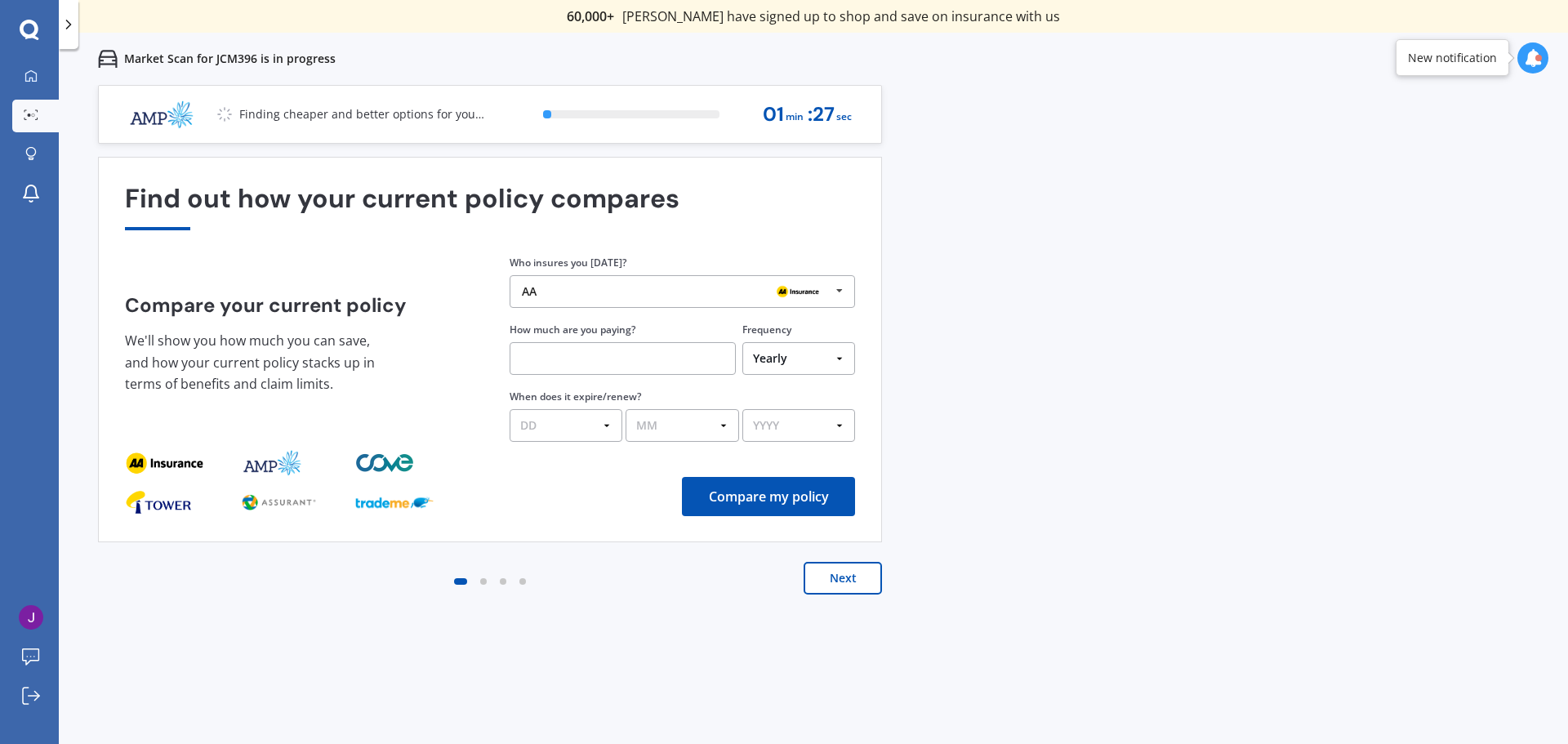
click at [839, 293] on icon at bounding box center [839, 291] width 25 height 30
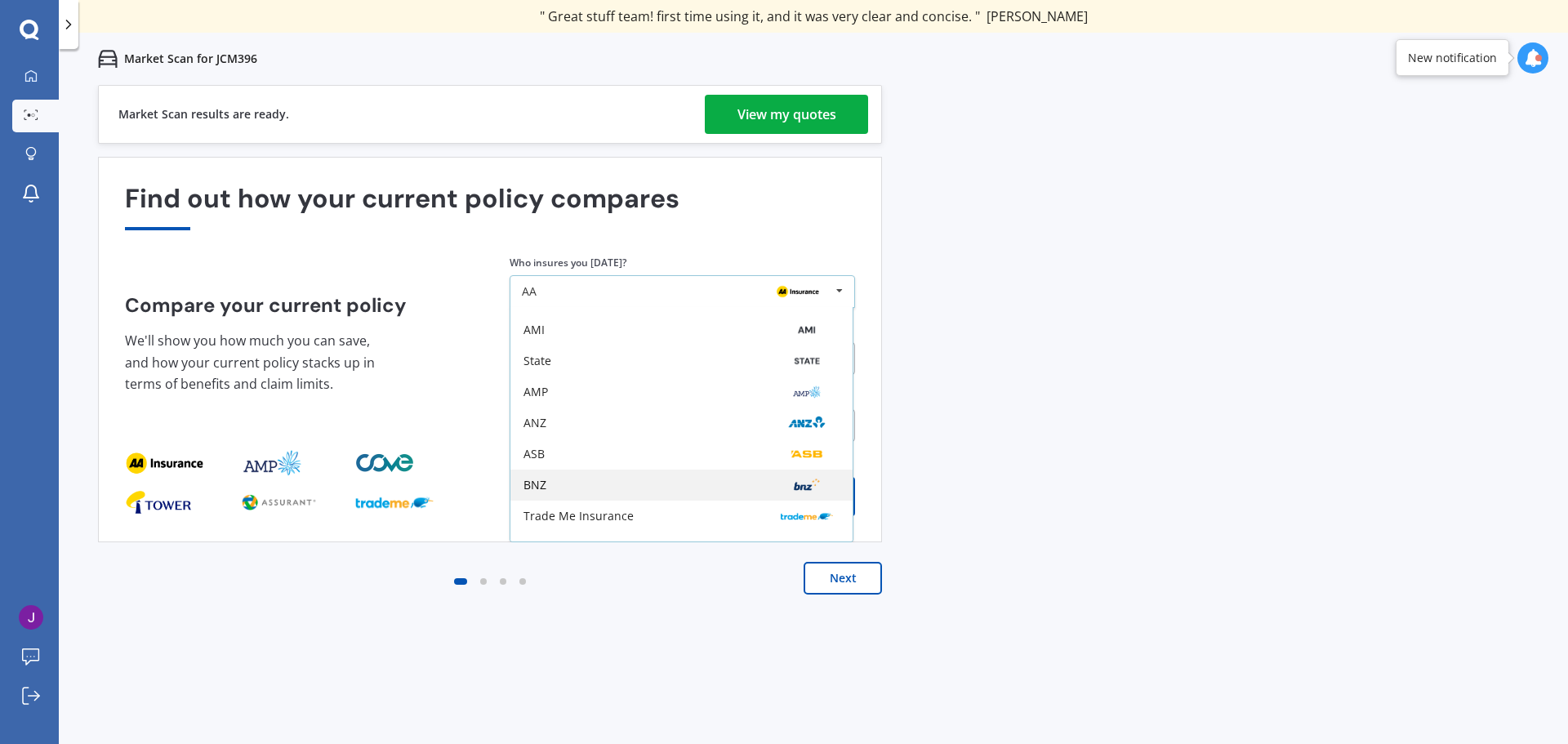
scroll to position [107, 0]
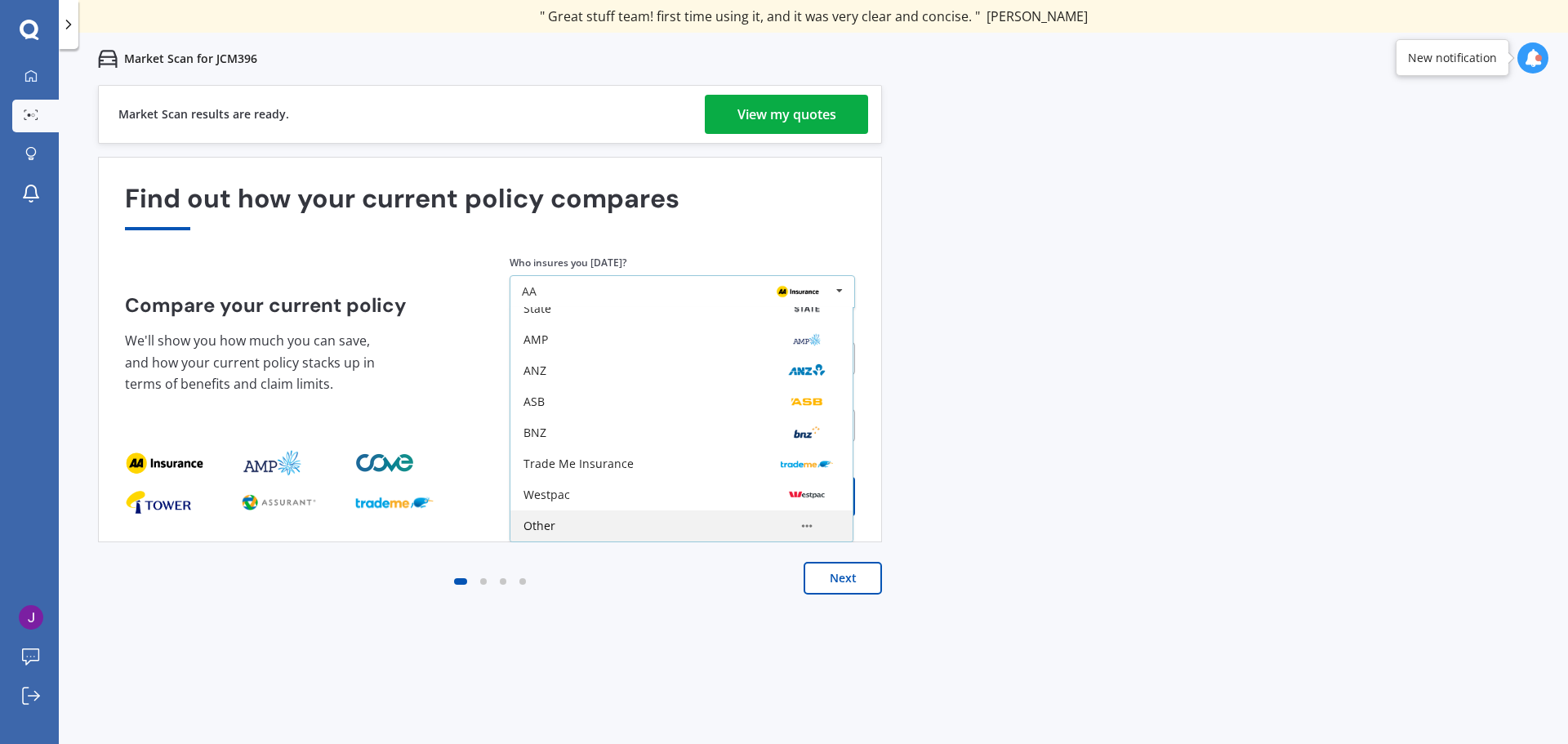
click at [551, 524] on div "Other" at bounding box center [539, 526] width 32 height 11
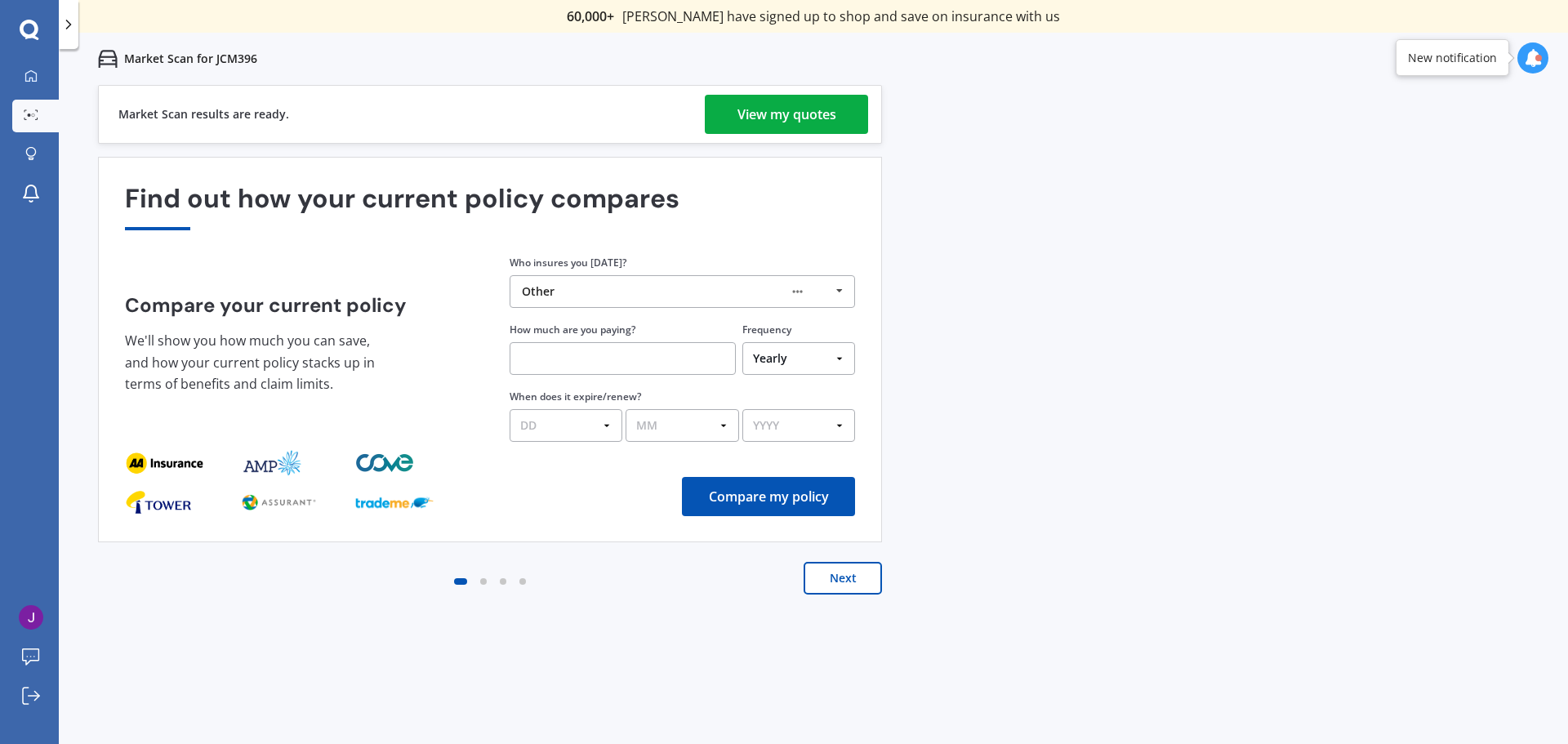
click at [598, 359] on input "text" at bounding box center [623, 359] width 226 height 33
click at [557, 350] on input "text" at bounding box center [623, 359] width 226 height 33
type input "$2,858.00"
click at [607, 426] on select "DD 01 02 03 04 05 06 07 08 09 10 11 12 13 14 15 16 17 18 19 20 21 22 23 24 25 2…" at bounding box center [566, 425] width 113 height 33
select select "25"
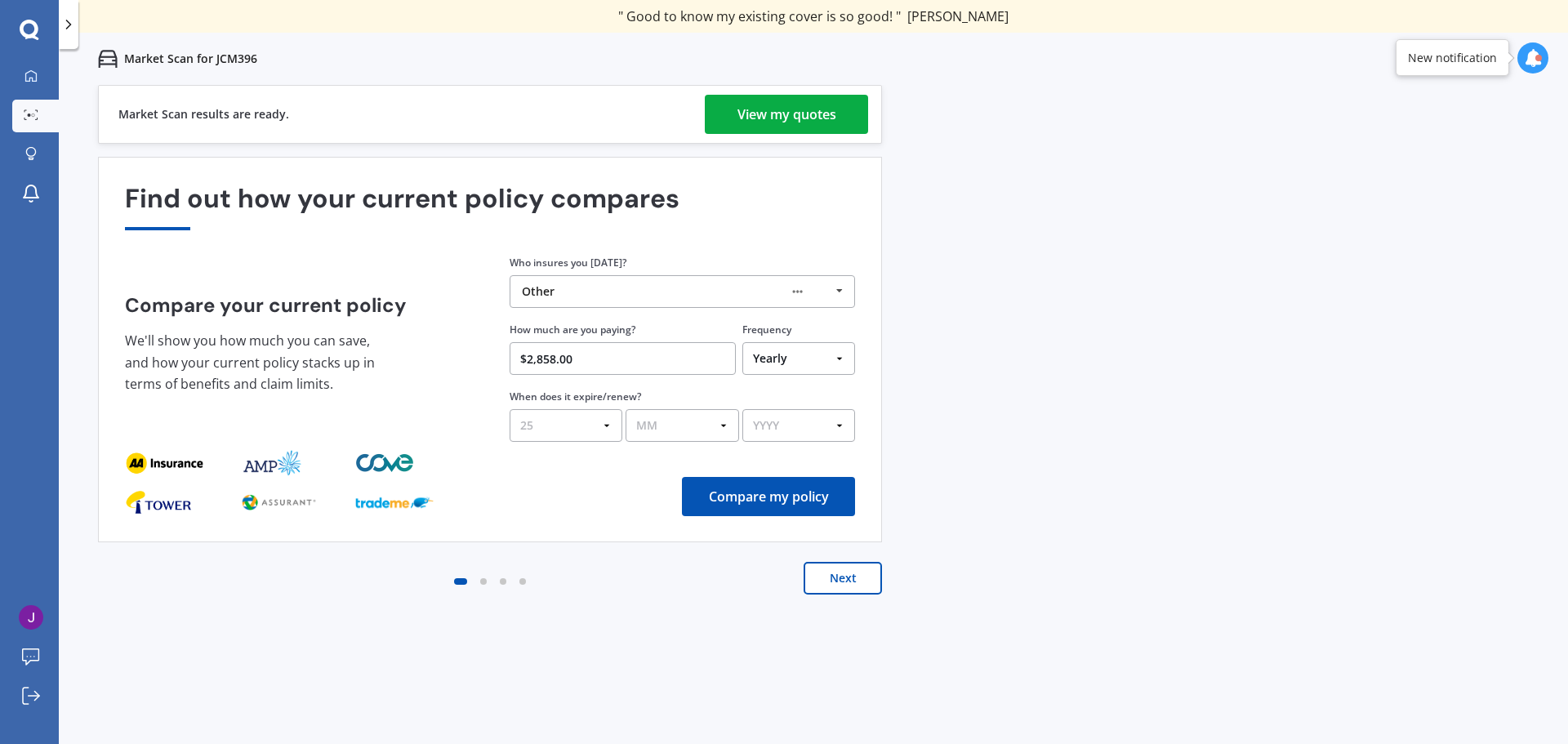
click at [510, 409] on select "DD 01 02 03 04 05 06 07 08 09 10 11 12 13 14 15 16 17 18 19 20 21 22 23 24 25 2…" at bounding box center [566, 425] width 113 height 33
click at [679, 421] on select "MM 01 02 03 04 05 06 07 08 09 10 11 12" at bounding box center [682, 425] width 113 height 33
select select "08"
click at [625, 409] on select "MM 01 02 03 04 05 06 07 08 09 10 11 12" at bounding box center [682, 425] width 113 height 33
click at [804, 421] on select "YYYY 2026 2025 2024" at bounding box center [799, 425] width 113 height 33
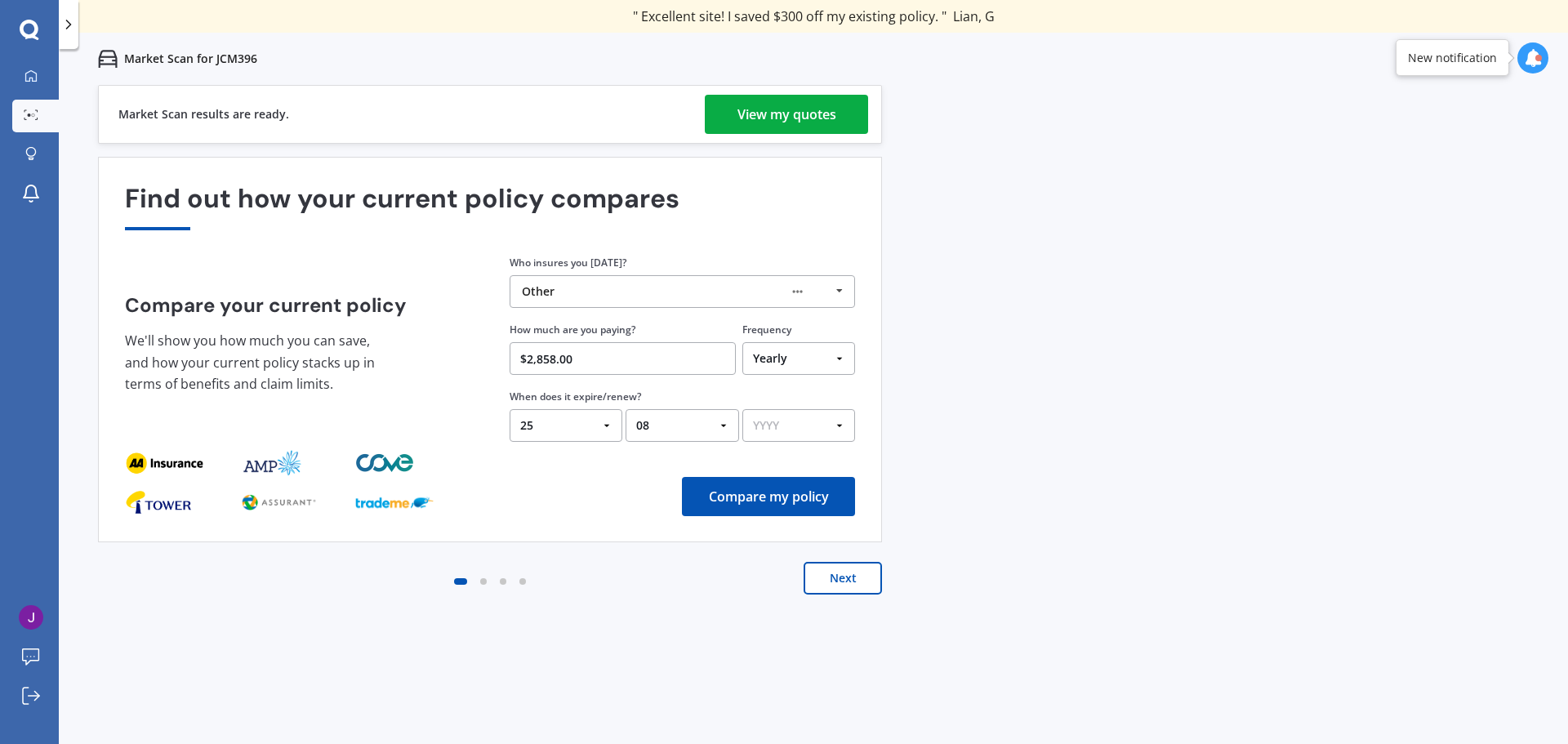
select select "2025"
click at [743, 409] on select "YYYY 2026 2025 2024" at bounding box center [799, 425] width 113 height 33
click at [793, 478] on button "Compare my policy" at bounding box center [768, 497] width 173 height 39
click at [798, 491] on div "Find out how your current policy compares Compare your current policy We'll sho…" at bounding box center [489, 349] width 730 height 332
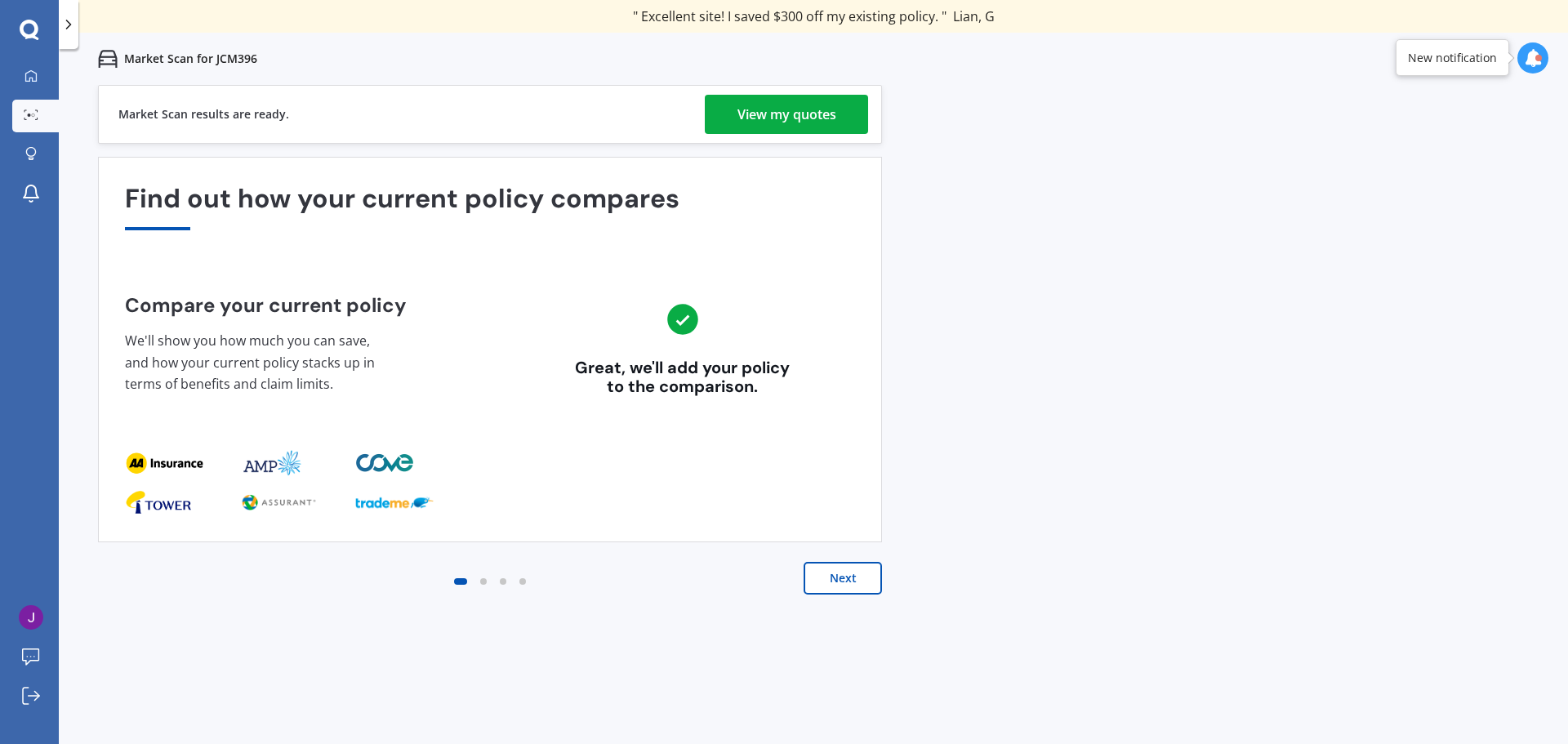
click at [829, 574] on button "Next" at bounding box center [843, 578] width 79 height 33
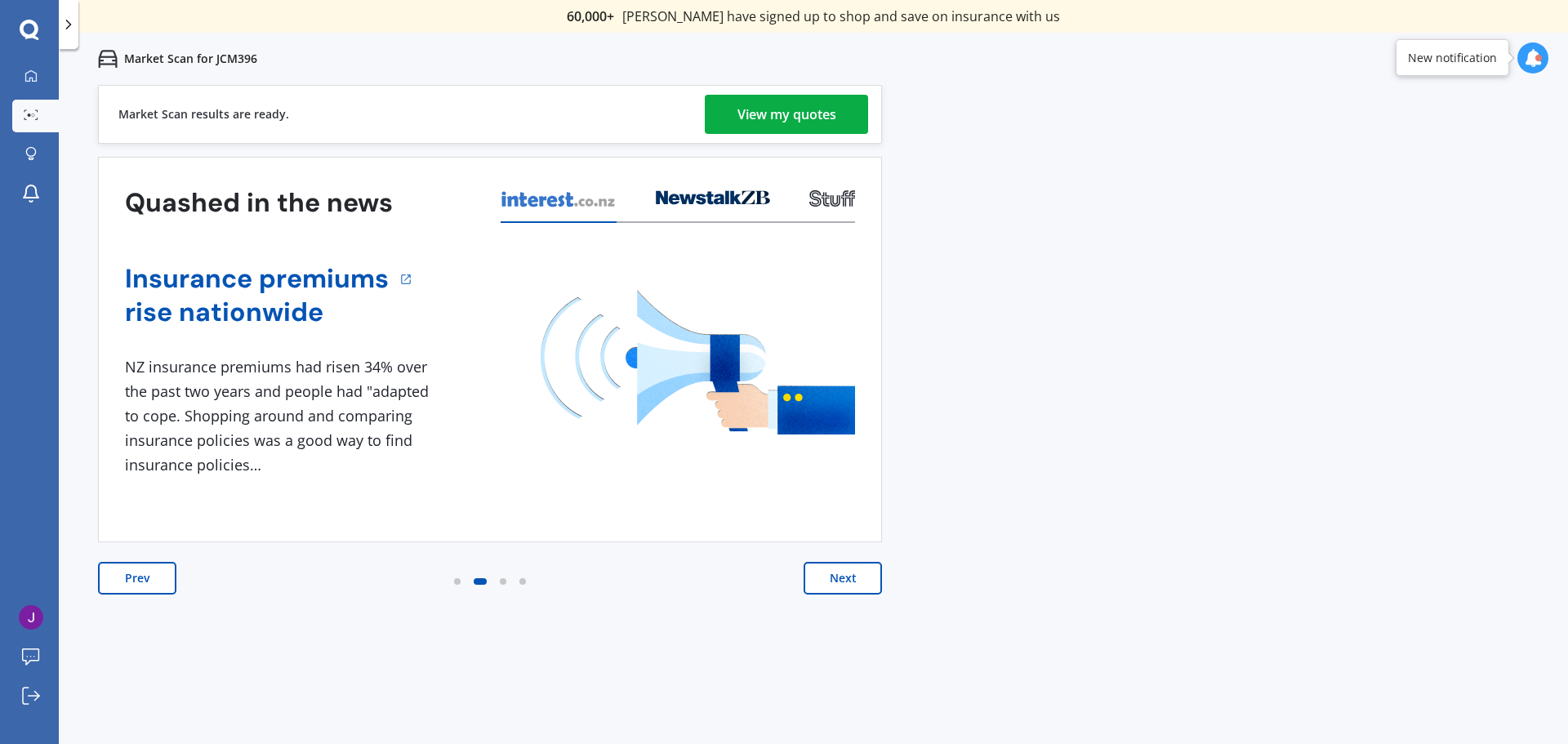
click at [835, 580] on button "Next" at bounding box center [843, 578] width 79 height 33
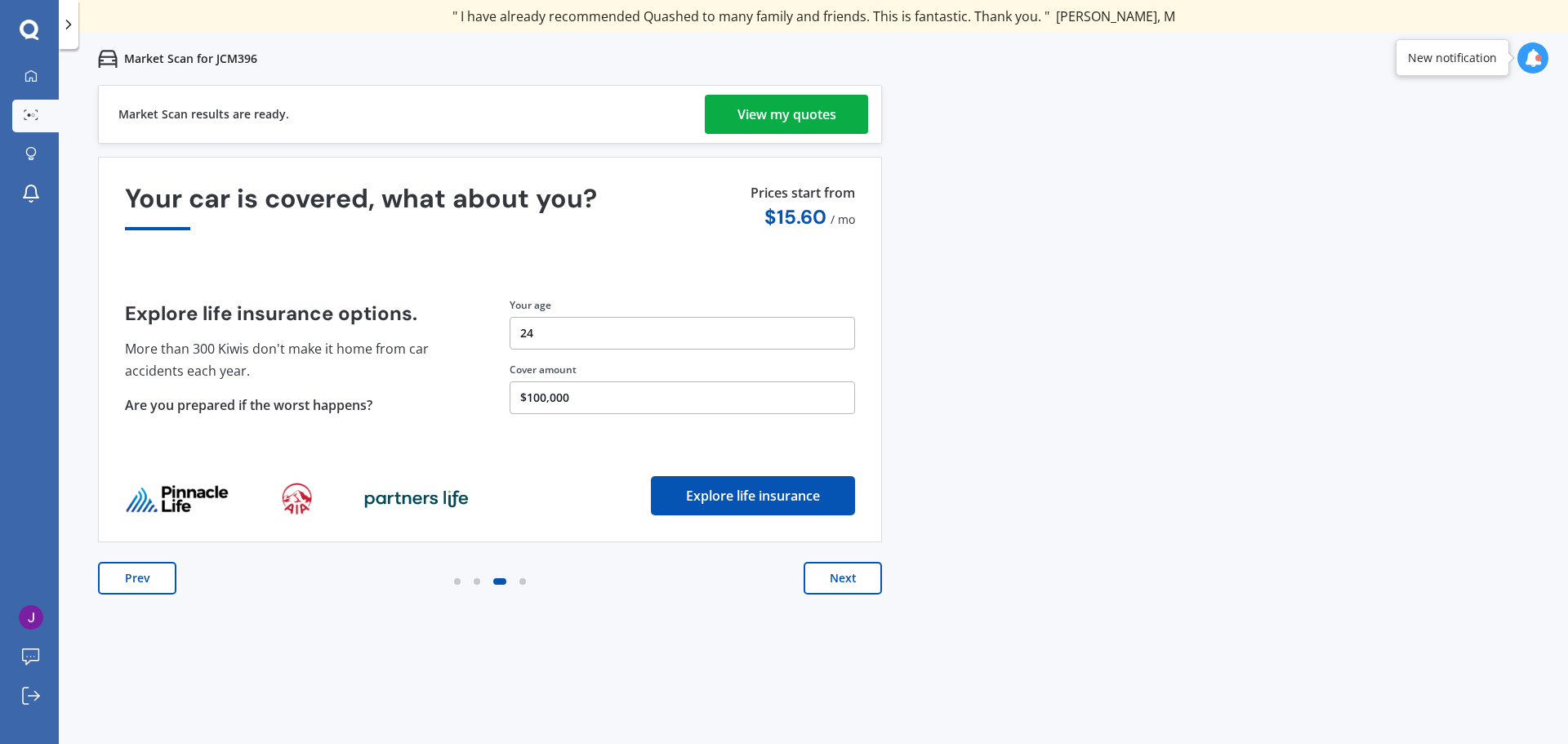
click at [767, 114] on div "View my quotes" at bounding box center [787, 115] width 99 height 39
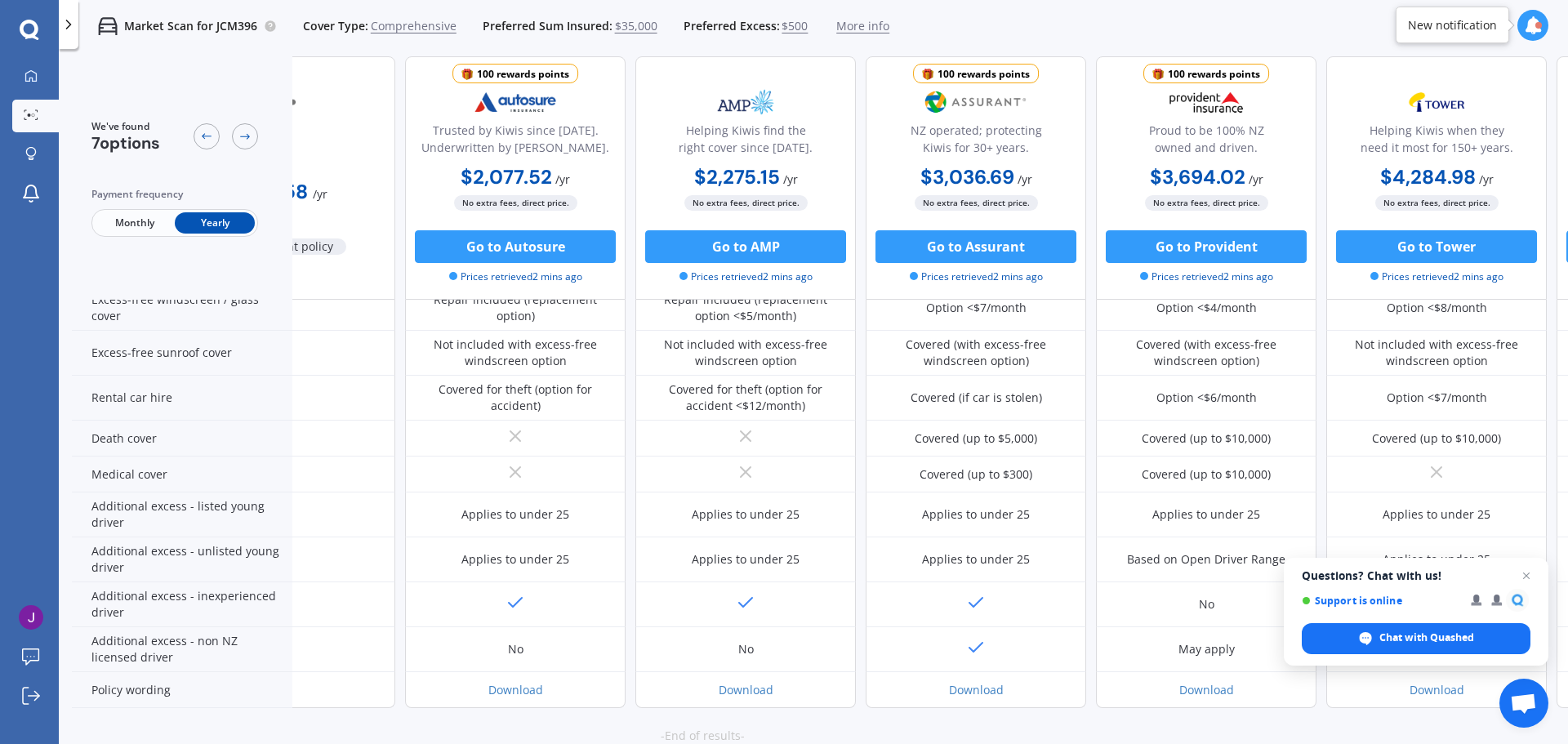
scroll to position [653, 0]
